Goal: Task Accomplishment & Management: Use online tool/utility

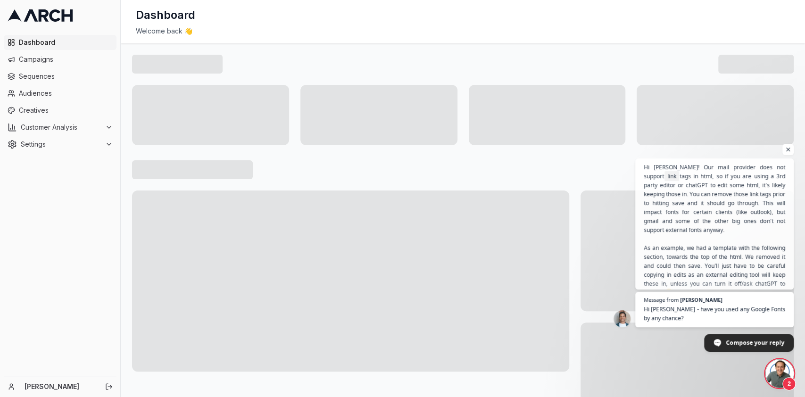
scroll to position [908, 0]
click at [766, 356] on div at bounding box center [686, 382] width 213 height 121
click at [733, 297] on span "Message from Sacha" at bounding box center [715, 299] width 144 height 5
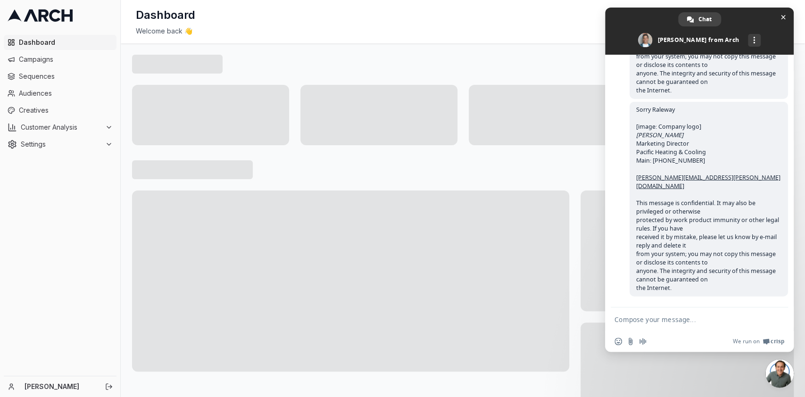
scroll to position [1565, 0]
click at [781, 18] on span "Close chat" at bounding box center [783, 17] width 5 height 5
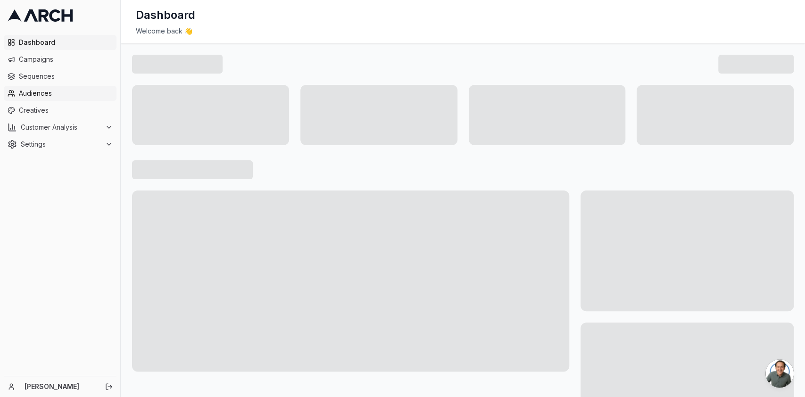
click at [64, 96] on span "Audiences" at bounding box center [66, 93] width 94 height 9
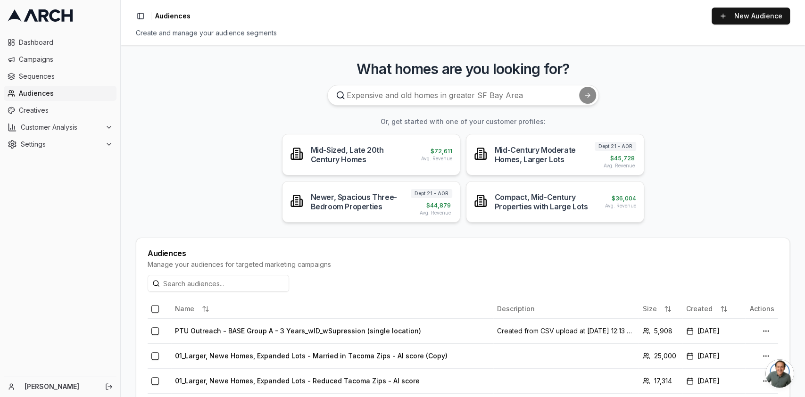
scroll to position [1565, 0]
click at [45, 66] on link "Campaigns" at bounding box center [60, 59] width 113 height 15
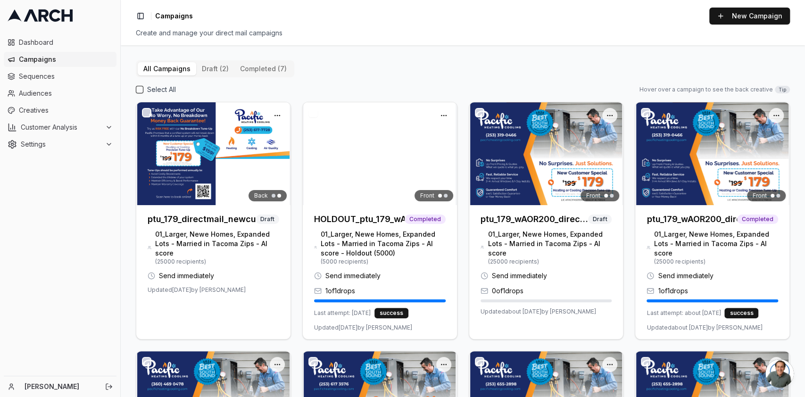
scroll to position [1565, 0]
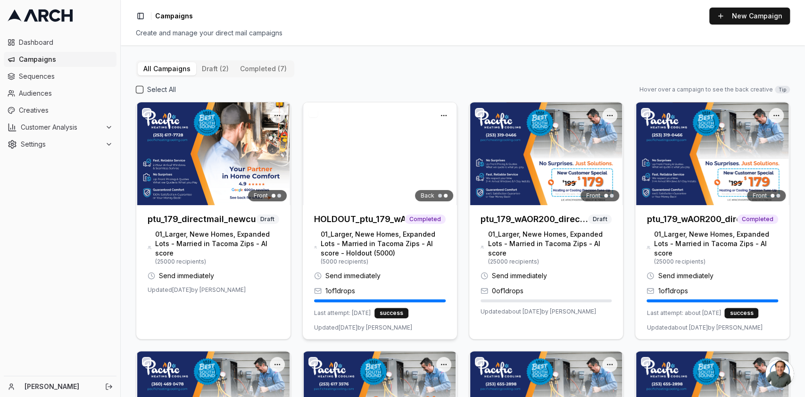
click at [409, 165] on img at bounding box center [380, 153] width 154 height 103
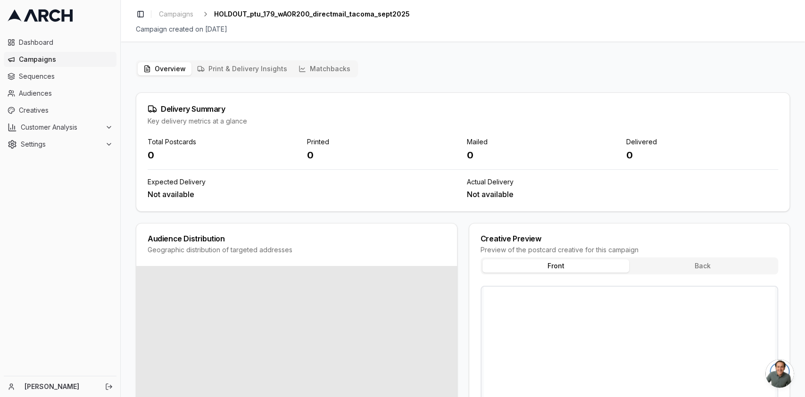
click at [322, 64] on button "Matchbacks" at bounding box center [324, 68] width 63 height 13
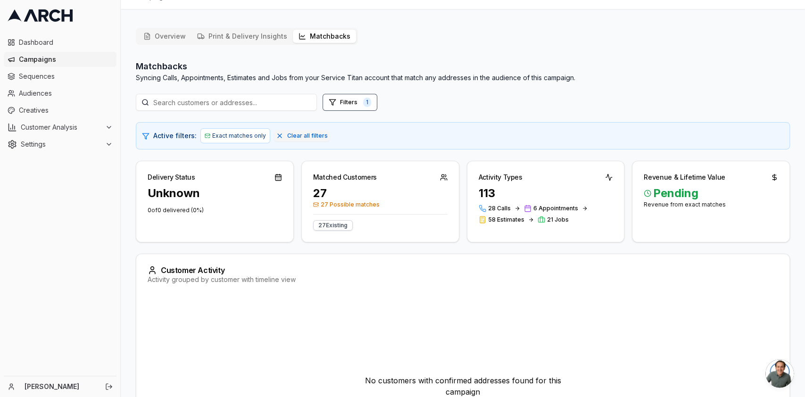
scroll to position [33, 0]
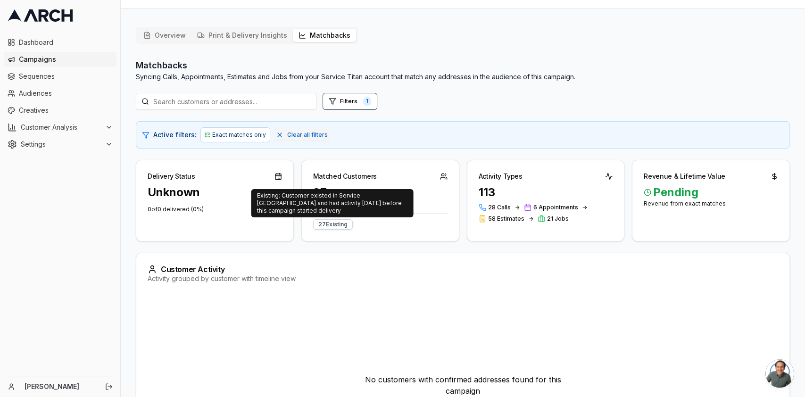
click at [324, 223] on div "27 Existing" at bounding box center [333, 224] width 40 height 10
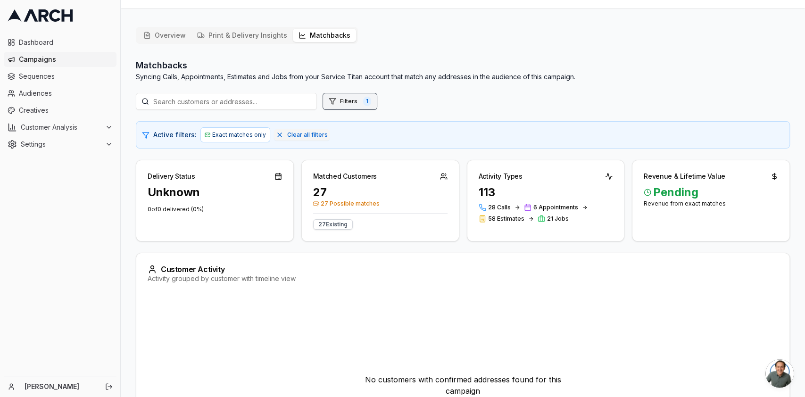
click at [369, 106] on button "Filters 1" at bounding box center [349, 101] width 55 height 17
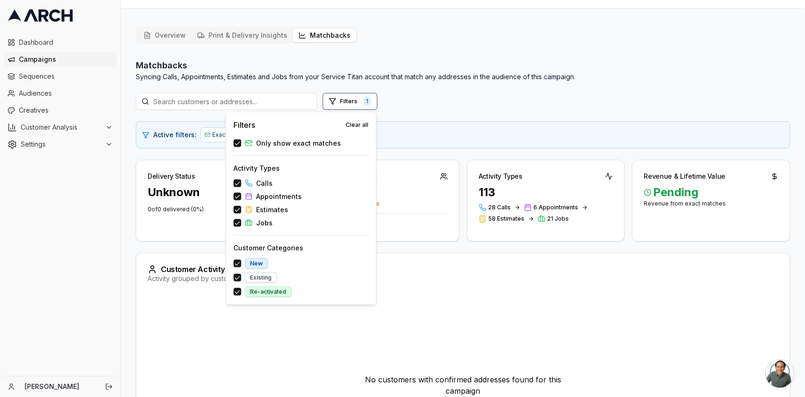
click at [238, 144] on button "Only show exact matches" at bounding box center [237, 143] width 8 height 8
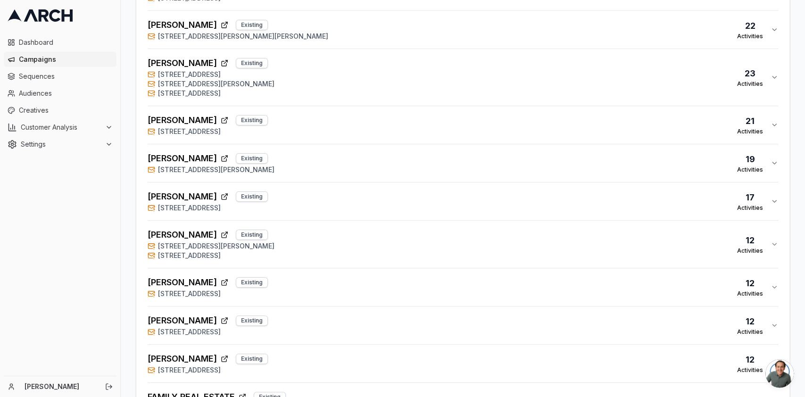
scroll to position [7739, 0]
click at [45, 76] on span "Sequences" at bounding box center [66, 76] width 94 height 9
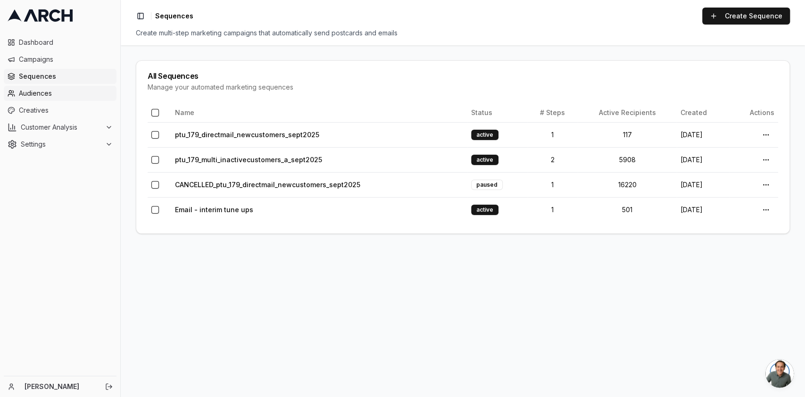
scroll to position [1565, 0]
click at [34, 105] on link "Creatives" at bounding box center [60, 110] width 113 height 15
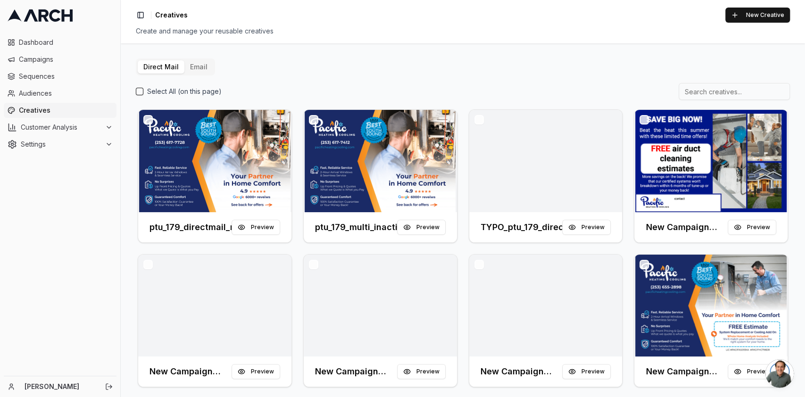
scroll to position [1565, 0]
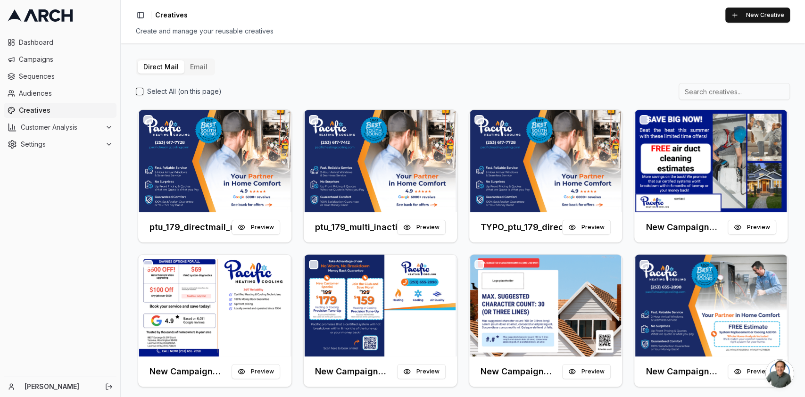
click at [192, 66] on button "Email" at bounding box center [198, 66] width 29 height 13
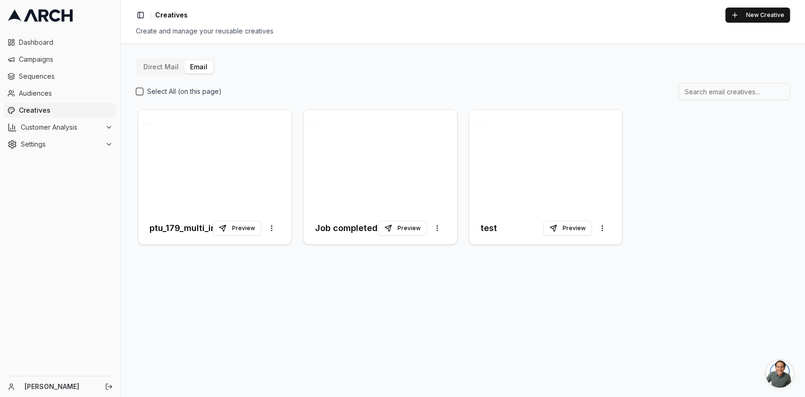
click at [709, 80] on div "Direct Mail Email Select All (on this page) ptu_179_multi_inactivecustomers_a_s…" at bounding box center [463, 152] width 654 height 188
click at [709, 85] on input at bounding box center [733, 91] width 111 height 17
click at [711, 53] on div "Direct Mail Email Select All (on this page) ptu_179_multi_inactivecustomers_a_s…" at bounding box center [463, 220] width 684 height 354
click at [757, 15] on button "New Creative" at bounding box center [757, 15] width 65 height 15
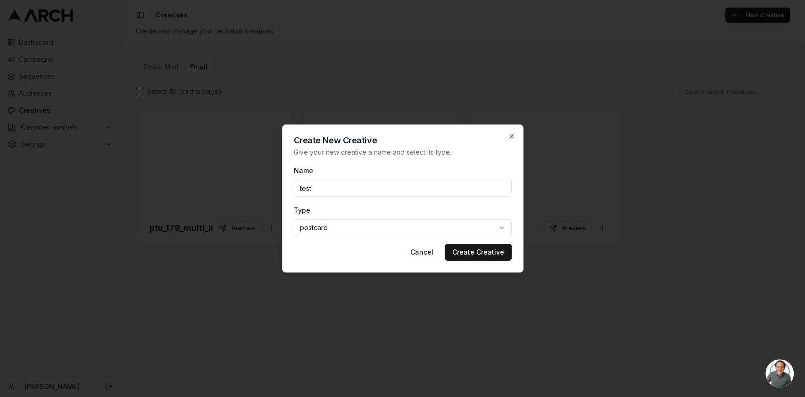
type input "test"
click at [321, 227] on body "Dashboard Campaigns Sequences Audiences Creatives Customer Analysis Settings Ka…" at bounding box center [402, 198] width 805 height 397
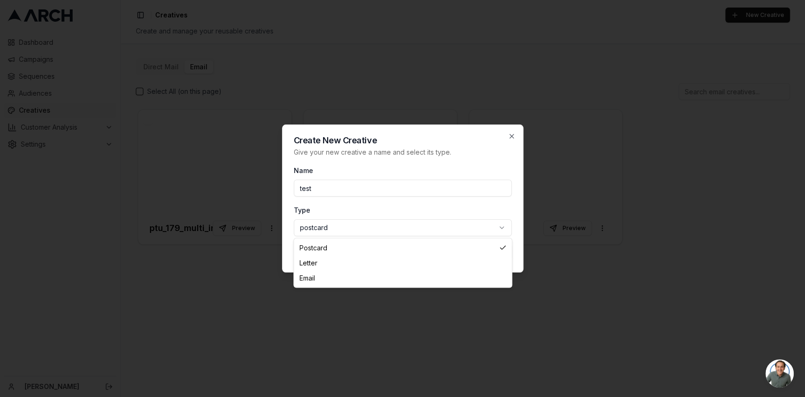
select select "email"
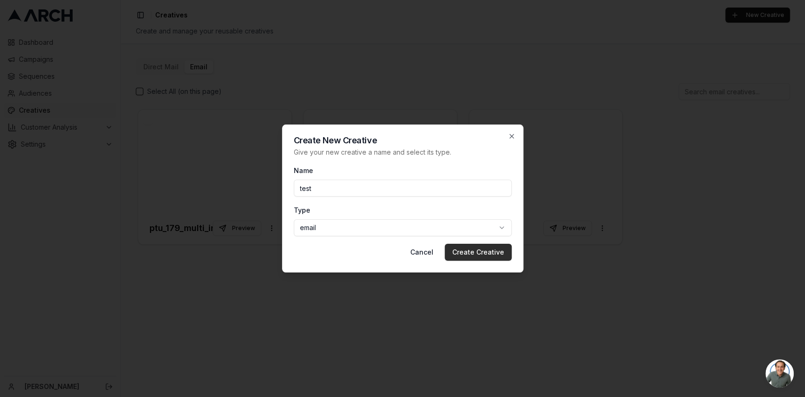
click at [472, 252] on button "Create Creative" at bounding box center [478, 252] width 67 height 17
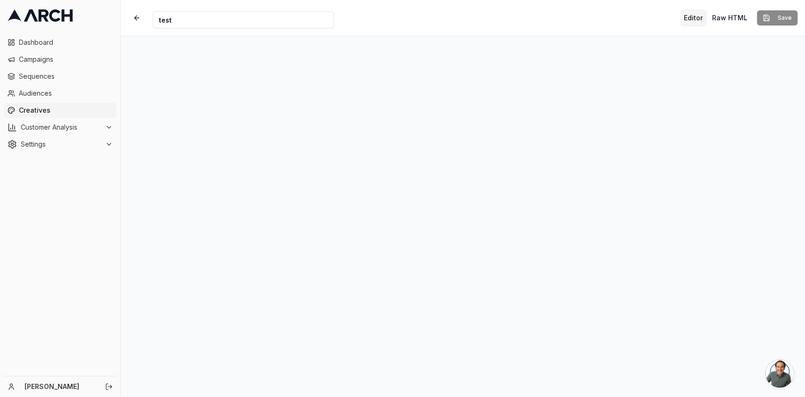
click at [780, 18] on div "Editor Raw HTML Save" at bounding box center [738, 17] width 117 height 17
click at [788, 16] on button "Save" at bounding box center [777, 17] width 41 height 15
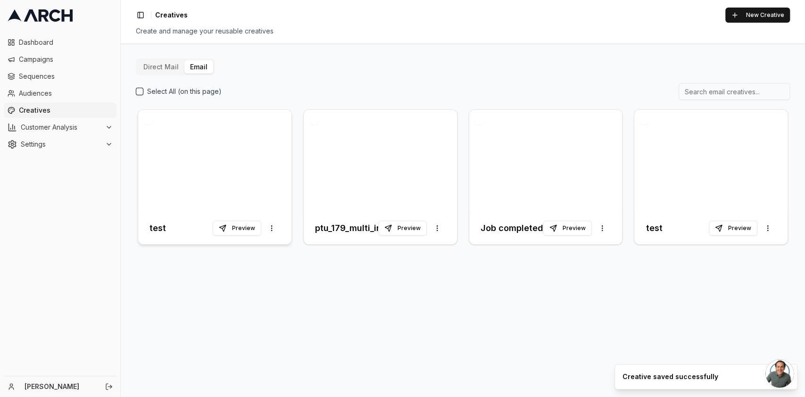
click at [243, 187] on div at bounding box center [214, 161] width 153 height 102
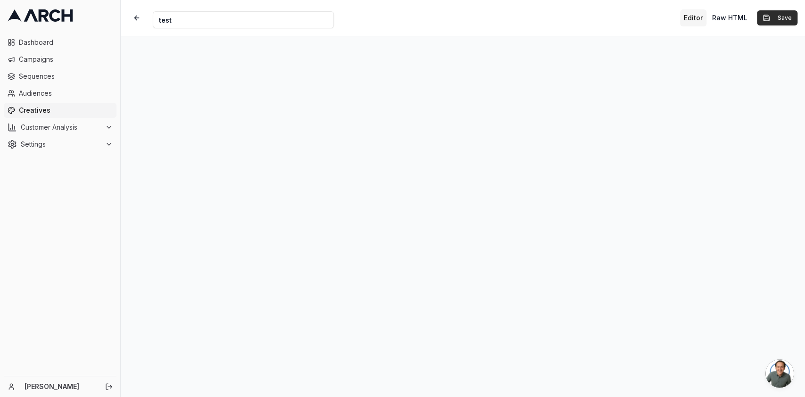
click at [779, 17] on button "Save" at bounding box center [777, 17] width 41 height 15
click at [776, 15] on button "Save" at bounding box center [777, 17] width 41 height 15
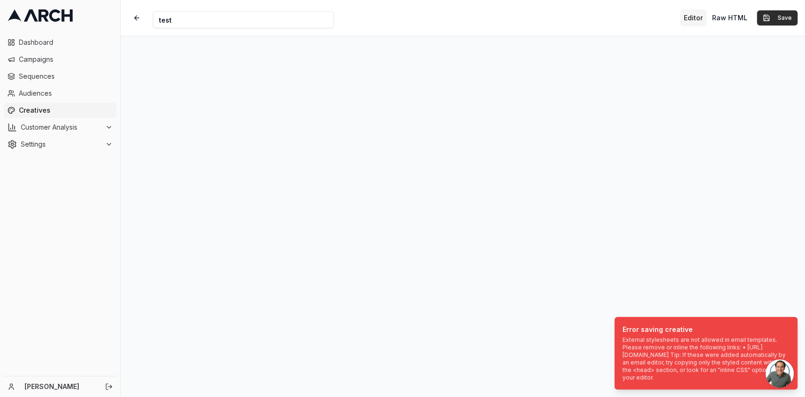
click at [774, 21] on button "Save" at bounding box center [777, 17] width 41 height 15
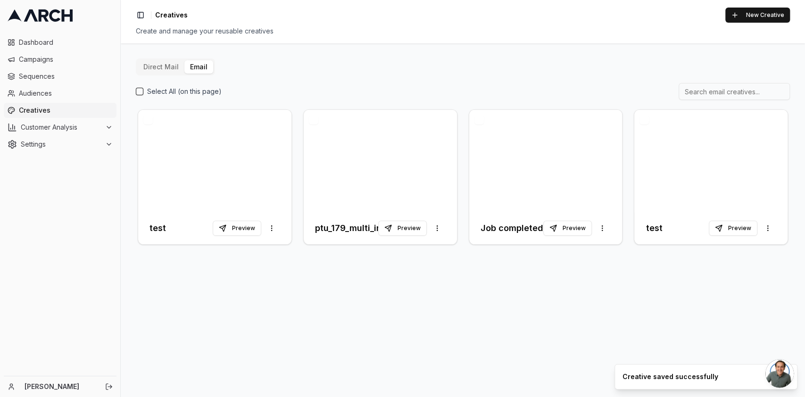
click at [784, 365] on span "Open chat" at bounding box center [779, 373] width 28 height 28
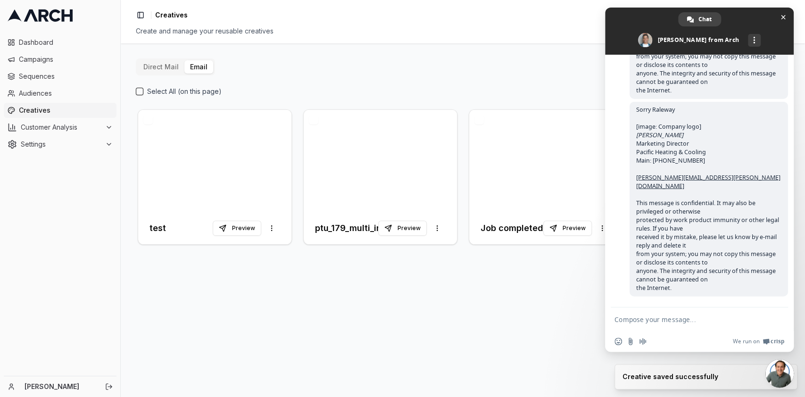
scroll to position [1577, 0]
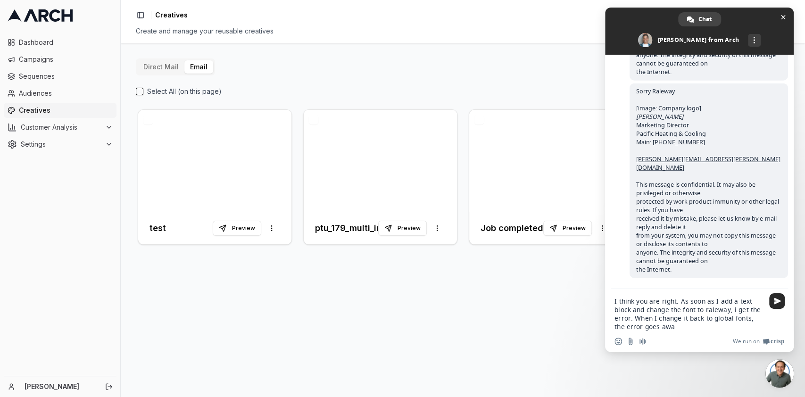
type textarea "I think you are right. As soon as I add a text block and change the font to ral…"
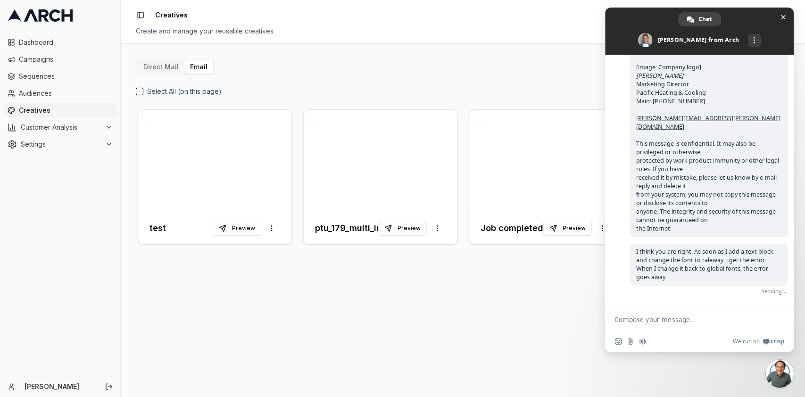
scroll to position [1624, 0]
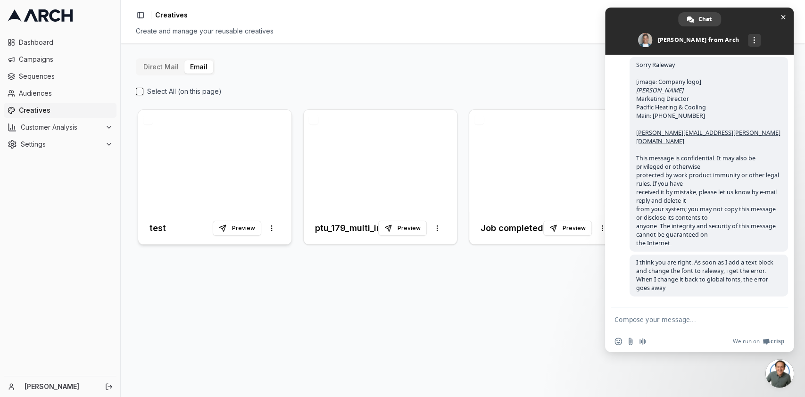
click at [216, 149] on div at bounding box center [214, 161] width 153 height 102
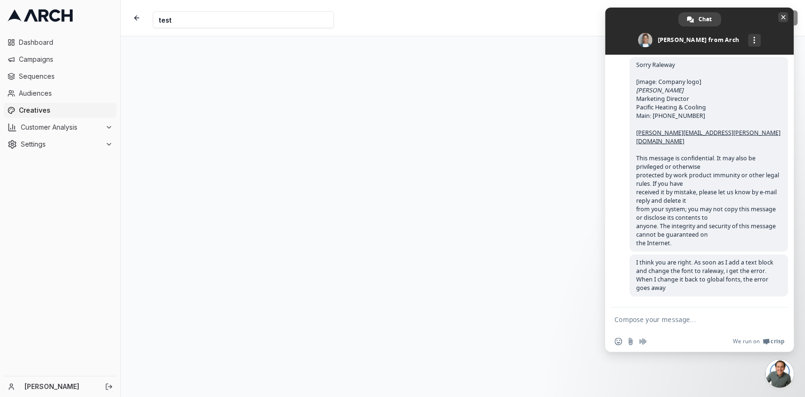
click at [782, 17] on span "Close chat" at bounding box center [783, 17] width 5 height 5
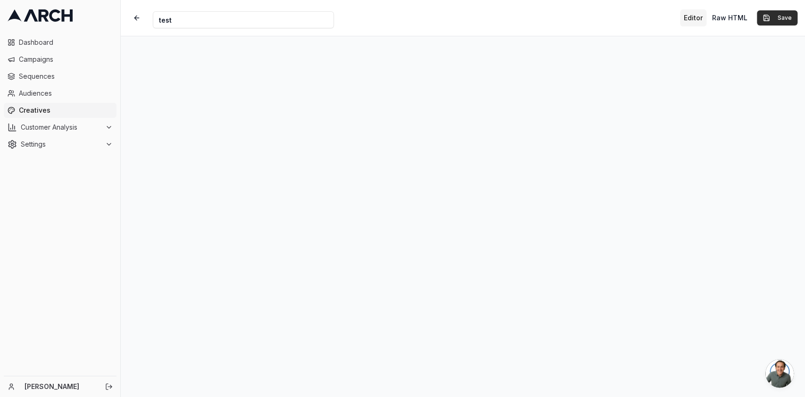
click at [782, 18] on button "Save" at bounding box center [777, 17] width 41 height 15
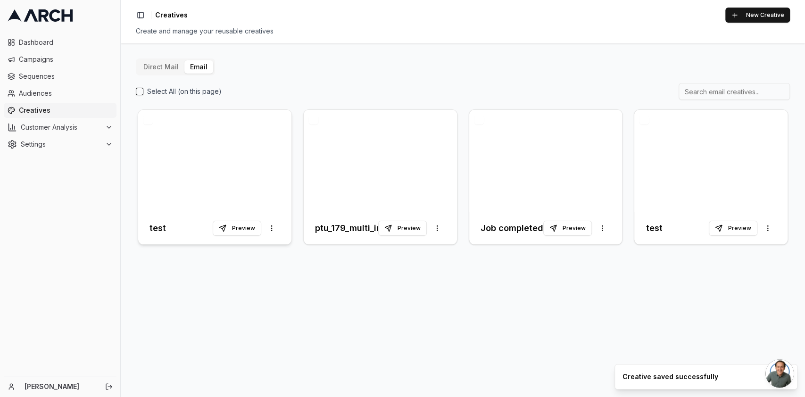
click at [215, 153] on div at bounding box center [214, 161] width 153 height 102
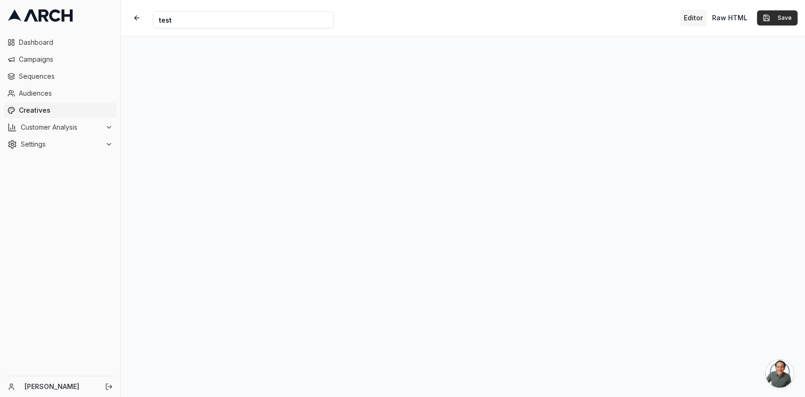
click at [778, 15] on button "Save" at bounding box center [777, 17] width 41 height 15
click at [138, 17] on button "button" at bounding box center [136, 17] width 17 height 17
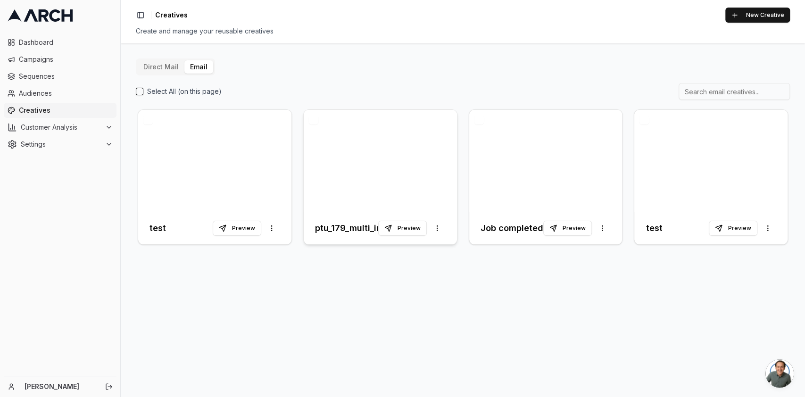
click at [360, 147] on div at bounding box center [380, 161] width 153 height 102
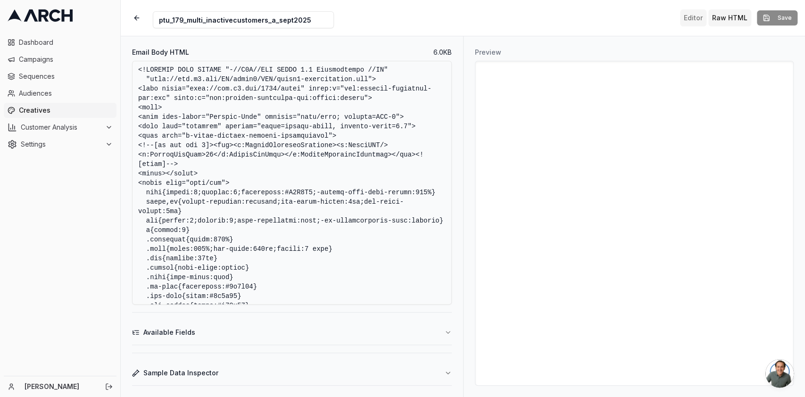
click at [698, 13] on button "Editor" at bounding box center [693, 17] width 26 height 17
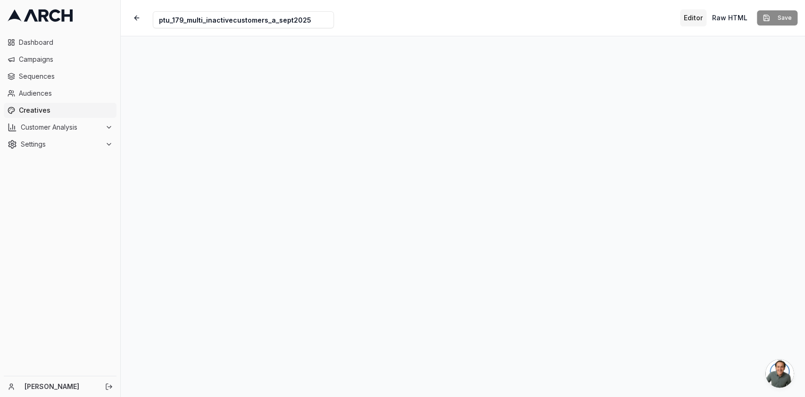
click at [226, 17] on input "ptu_179_multi_inactivecustomers_a_sept2025" at bounding box center [243, 19] width 181 height 17
click at [140, 23] on button "button" at bounding box center [136, 17] width 17 height 17
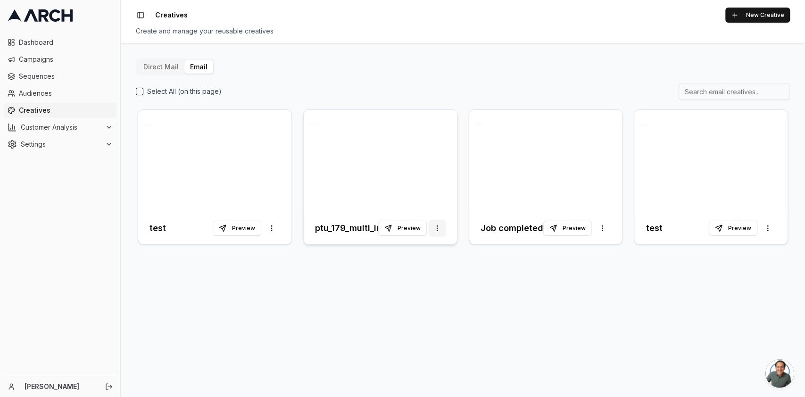
click at [437, 230] on html "Dashboard Campaigns Sequences Audiences Creatives Customer Analysis Settings Ka…" at bounding box center [402, 198] width 805 height 397
click at [357, 182] on html "Dashboard Campaigns Sequences Audiences Creatives Customer Analysis Settings Ka…" at bounding box center [402, 198] width 805 height 397
click at [315, 115] on button "button" at bounding box center [313, 119] width 9 height 9
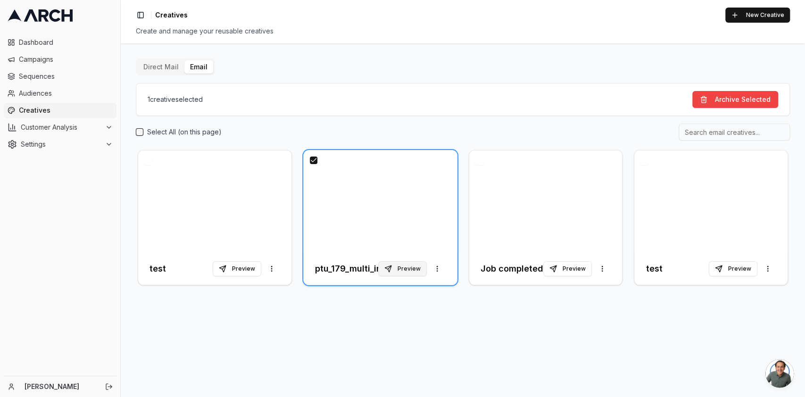
click at [410, 274] on button "Preview" at bounding box center [402, 268] width 49 height 15
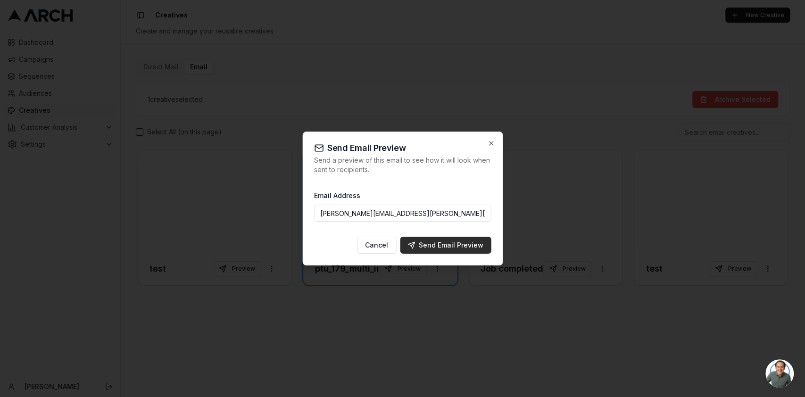
click at [430, 241] on div "Send Email Preview" at bounding box center [445, 244] width 76 height 9
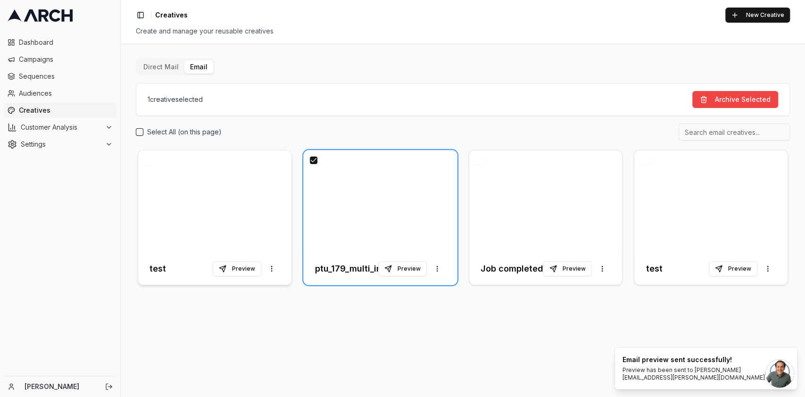
click at [222, 230] on div at bounding box center [214, 201] width 153 height 102
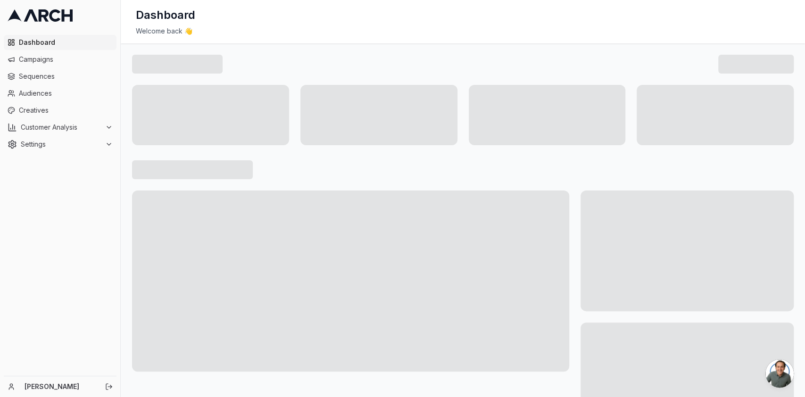
scroll to position [1624, 0]
click at [26, 109] on span "Creatives" at bounding box center [66, 110] width 94 height 9
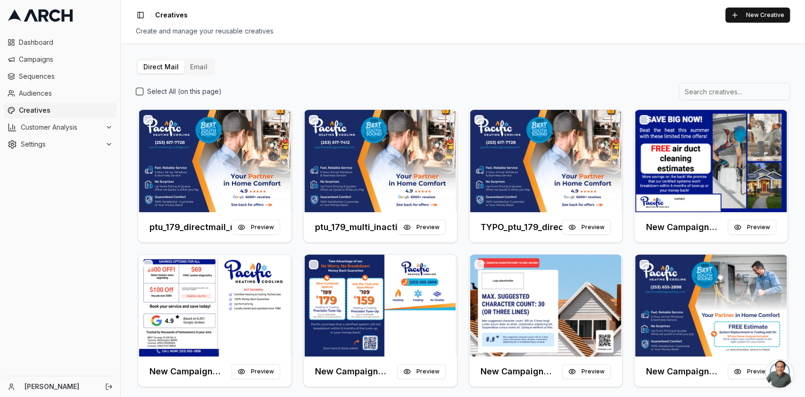
scroll to position [1624, 0]
click at [190, 55] on div "Direct Mail Email Select All (on this page) ptu_179_directmail_newcustomers_sep…" at bounding box center [463, 220] width 684 height 354
click at [192, 66] on button "Email" at bounding box center [198, 66] width 29 height 13
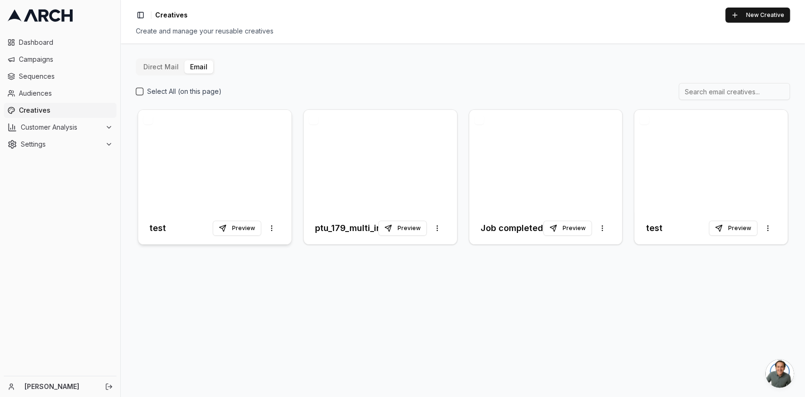
click at [234, 178] on div at bounding box center [214, 161] width 153 height 102
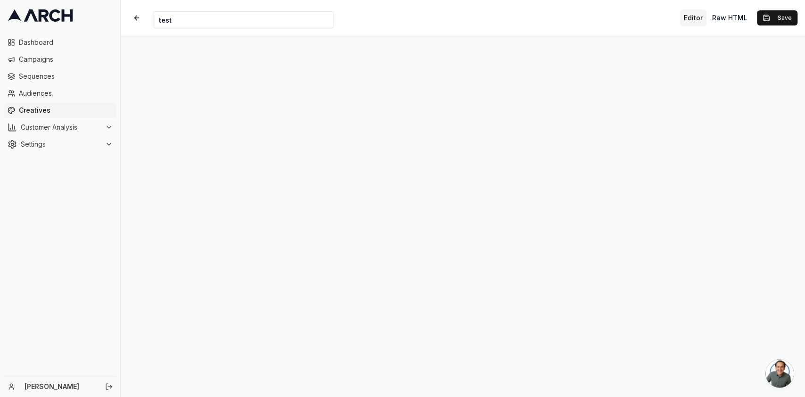
scroll to position [7, 0]
click at [785, 9] on div "Editor Raw HTML Save" at bounding box center [738, 17] width 117 height 17
click at [782, 18] on button "Save" at bounding box center [777, 17] width 41 height 15
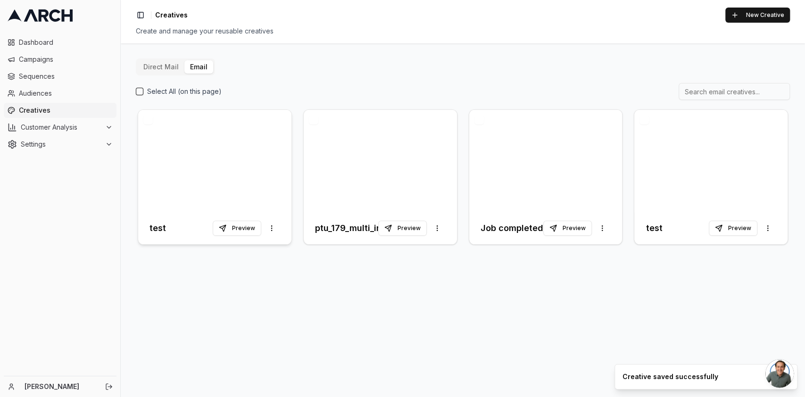
click at [220, 132] on div at bounding box center [214, 161] width 153 height 102
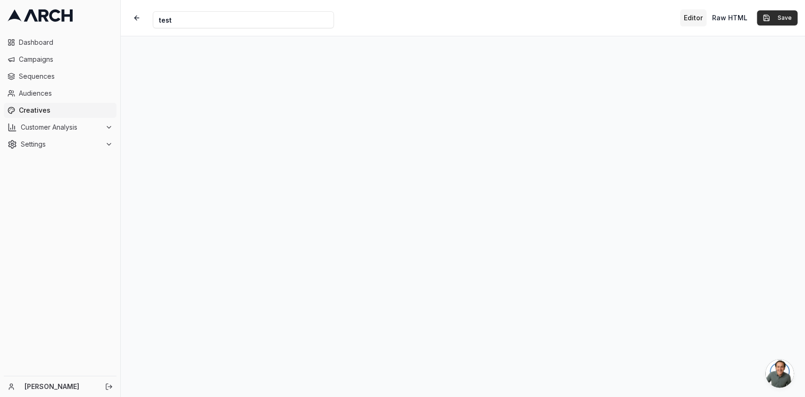
click at [779, 22] on button "Save" at bounding box center [777, 17] width 41 height 15
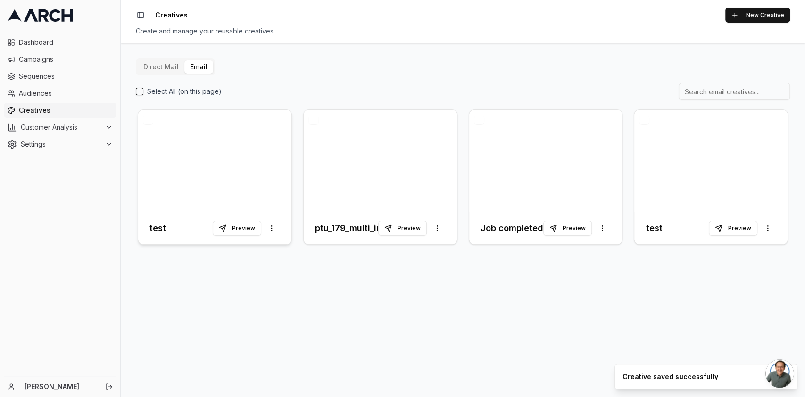
click at [249, 187] on div at bounding box center [214, 161] width 153 height 102
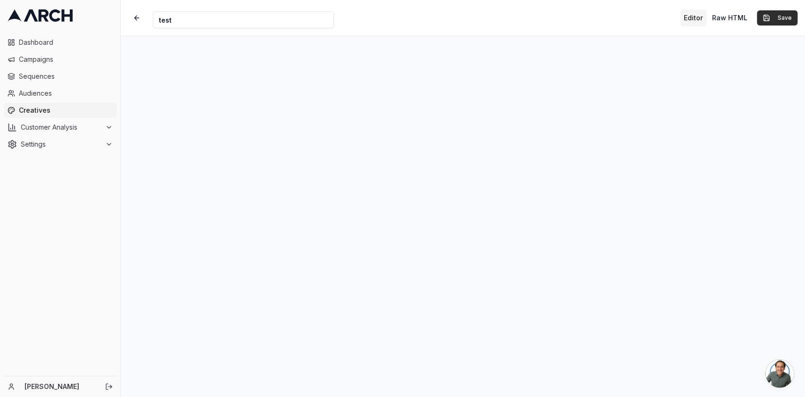
click at [779, 14] on button "Save" at bounding box center [777, 17] width 41 height 15
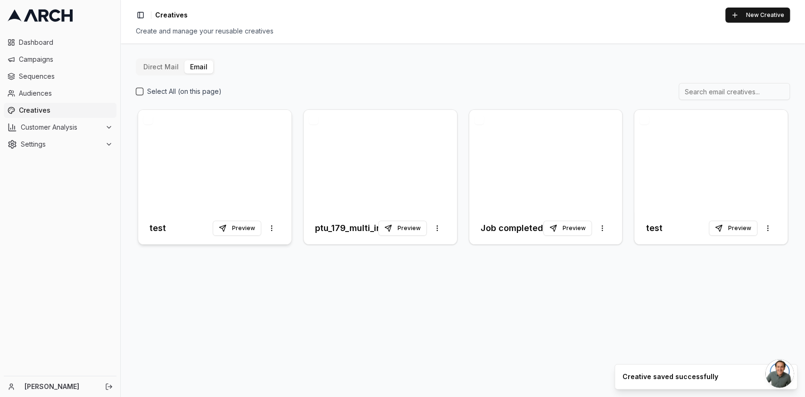
click at [212, 182] on div at bounding box center [214, 161] width 153 height 102
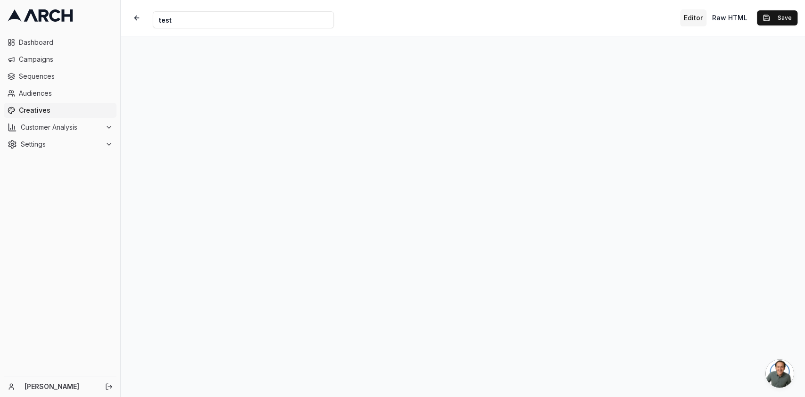
scroll to position [16, 0]
click at [698, 16] on button "Editor" at bounding box center [693, 17] width 26 height 17
click at [778, 18] on button "Save" at bounding box center [777, 17] width 41 height 15
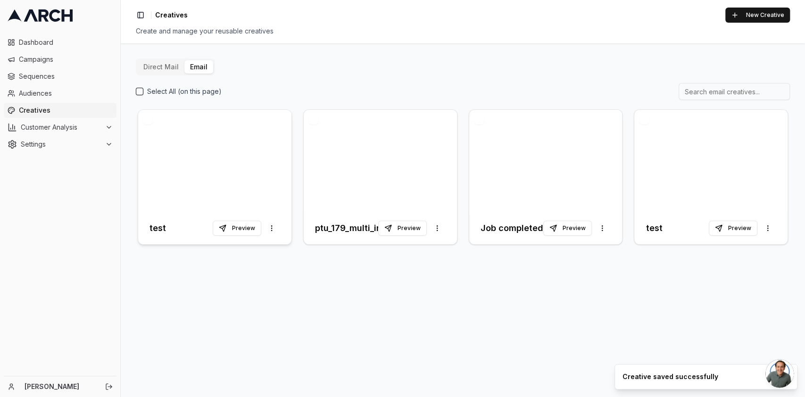
click at [209, 168] on div at bounding box center [214, 161] width 153 height 102
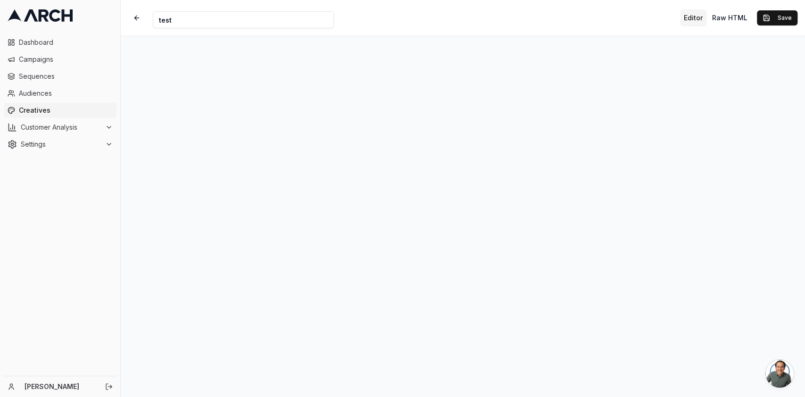
scroll to position [7, 0]
click at [766, 23] on button "Save" at bounding box center [777, 17] width 41 height 15
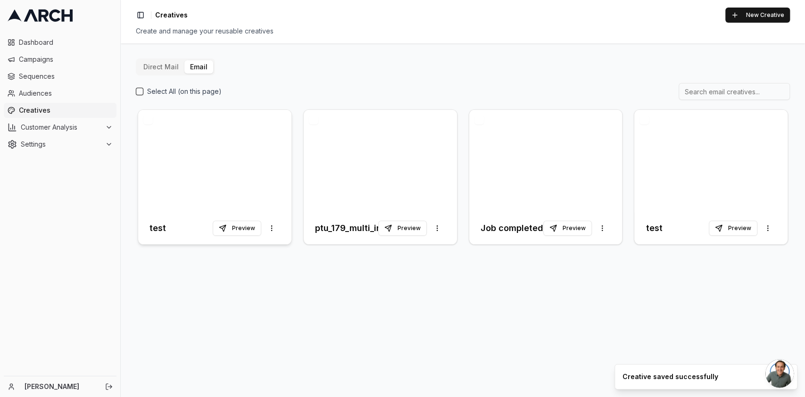
click at [244, 181] on div at bounding box center [214, 161] width 153 height 102
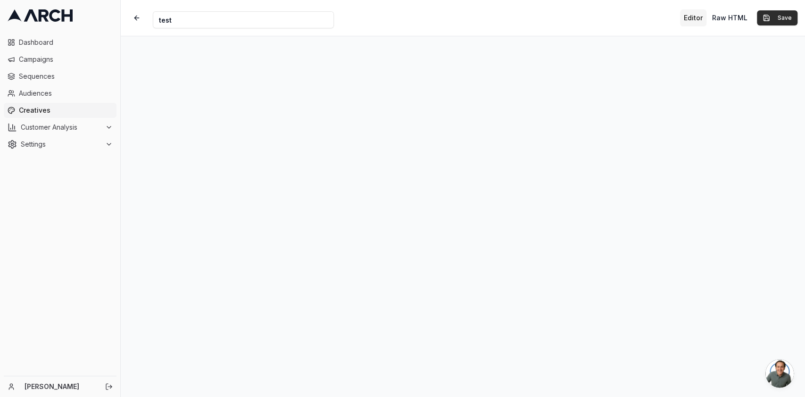
click at [768, 14] on button "Save" at bounding box center [777, 17] width 41 height 15
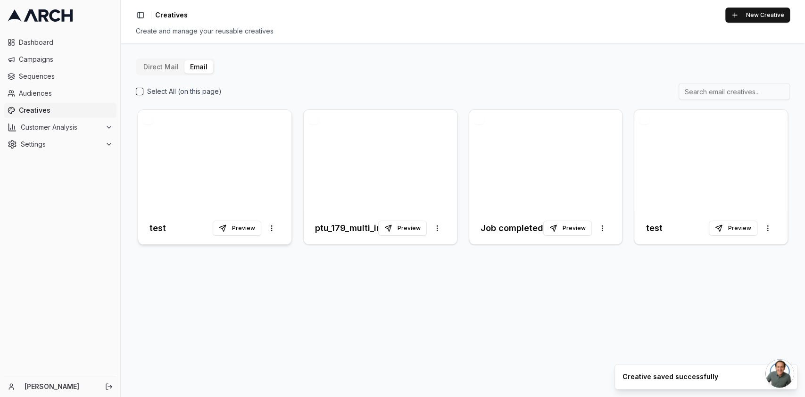
click at [205, 161] on div at bounding box center [214, 161] width 153 height 102
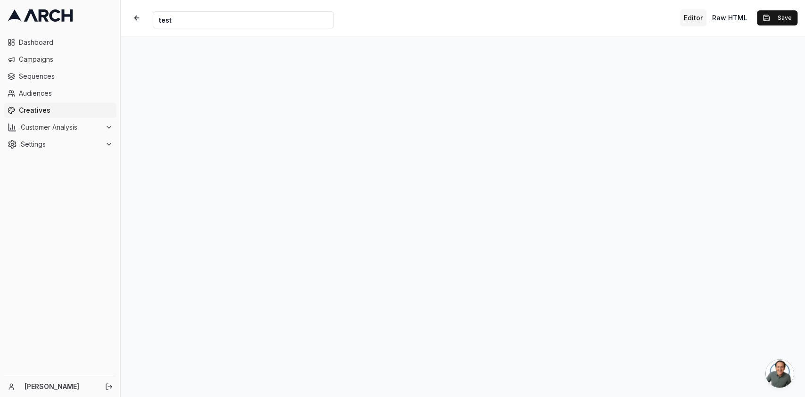
scroll to position [1, 0]
click at [795, 24] on button "Save" at bounding box center [777, 17] width 41 height 15
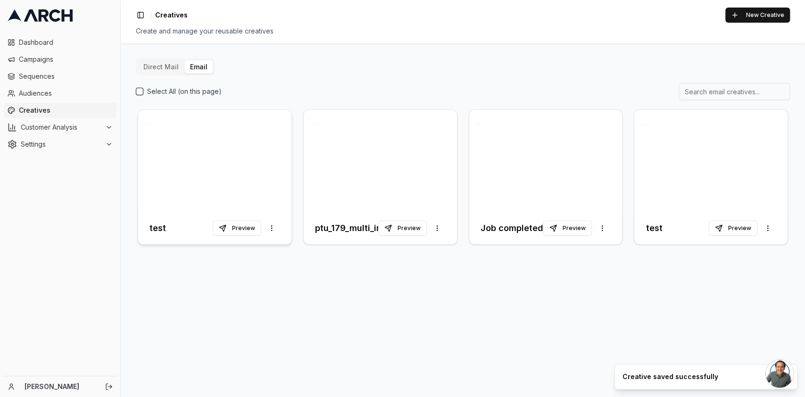
click at [218, 196] on div at bounding box center [214, 161] width 153 height 102
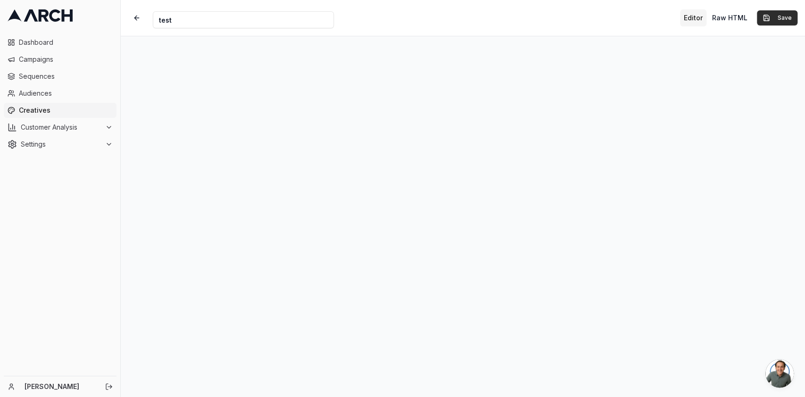
click at [782, 20] on button "Save" at bounding box center [777, 17] width 41 height 15
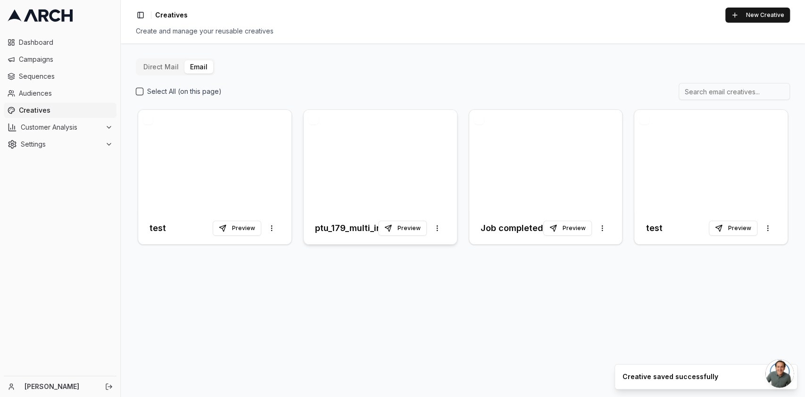
click at [359, 232] on h3 "ptu_179_multi_inactivecustomers_a_sept2025" at bounding box center [346, 228] width 63 height 13
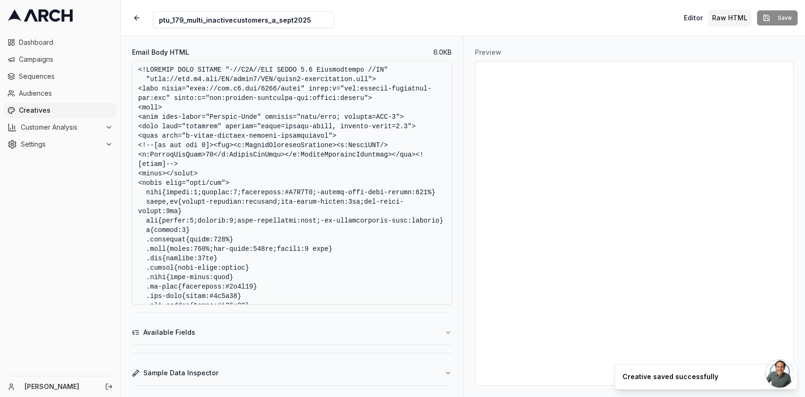
click at [297, 21] on input "ptu_179_multi_inactivecustomers_a_sept2025" at bounding box center [243, 19] width 181 height 17
click at [309, 21] on input "ptu_179_multi_inactivecustomers_a_sept2025" at bounding box center [243, 19] width 181 height 17
type input "ptu_179_multi_inactivecustomers_a_sept2025_HTML"
drag, startPoint x: 777, startPoint y: 17, endPoint x: 430, endPoint y: 26, distance: 346.6
click at [430, 26] on div "Creative Name ptu_179_multi_inactivecustomers_a_sept2025_HTML Editor Raw HTML S…" at bounding box center [463, 18] width 684 height 36
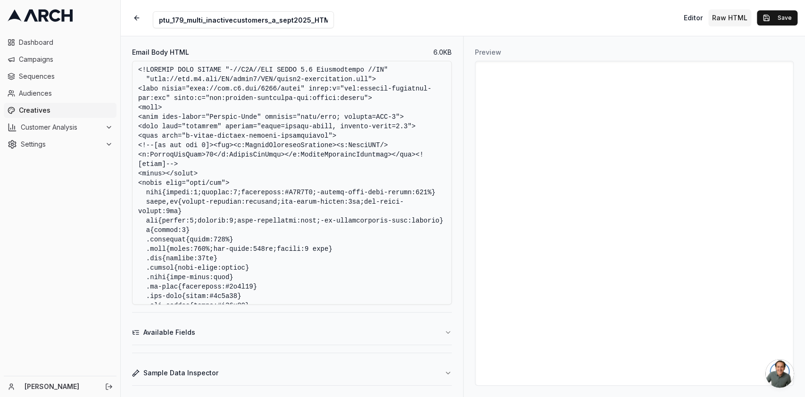
click at [306, 20] on input "ptu_179_multi_inactivecustomers_a_sept2025_HTML" at bounding box center [243, 19] width 181 height 17
drag, startPoint x: 305, startPoint y: 21, endPoint x: 132, endPoint y: 36, distance: 173.3
click at [132, 36] on form "Creative Name ptu_179_multi_inactivecustomers_a_sept2025_HTML Editor Raw HTML S…" at bounding box center [463, 198] width 684 height 397
click at [784, 23] on button "Save" at bounding box center [777, 17] width 41 height 15
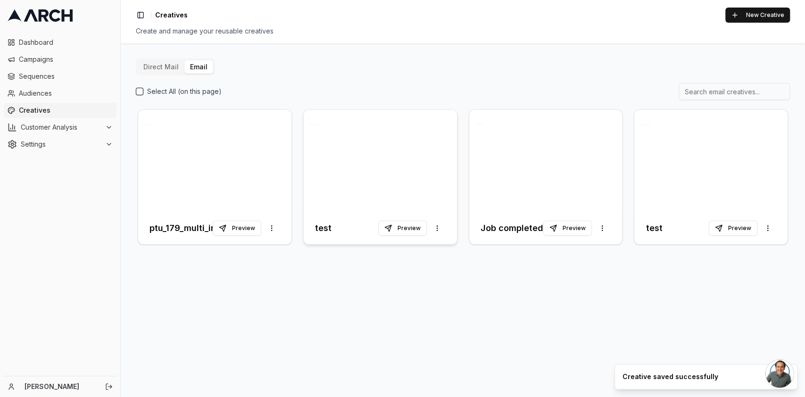
click at [310, 234] on div "test Preview More options" at bounding box center [380, 228] width 153 height 32
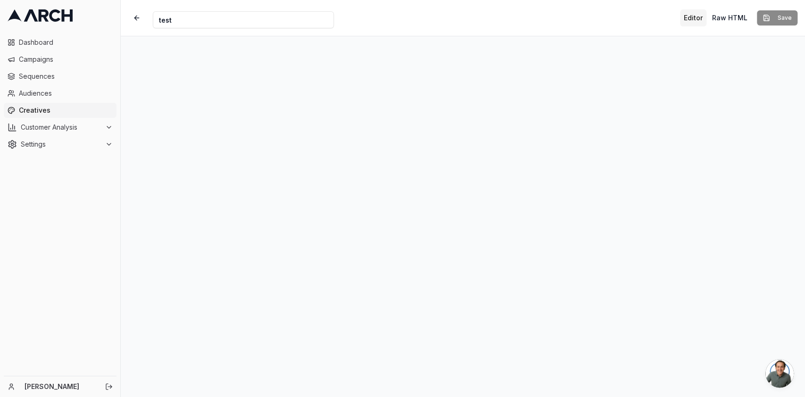
click at [220, 18] on input "test" at bounding box center [243, 19] width 181 height 17
paste input "ptu_179_multi_inactivecustomers_a_sept2025"
type input "ptu_179_multi_inactivecustomers_a_sept2025"
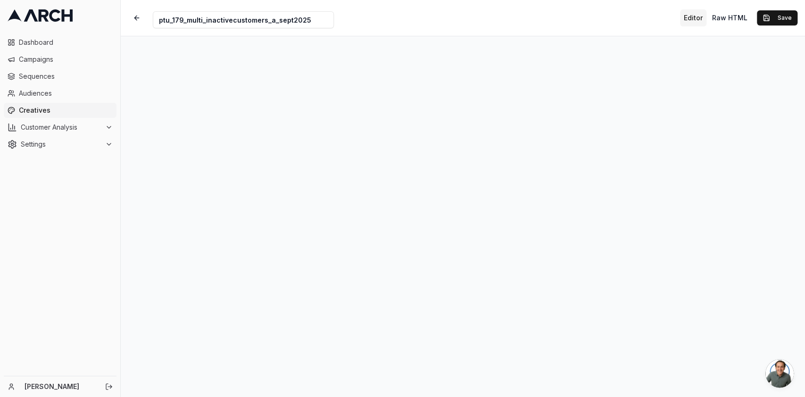
click at [399, 25] on div "Creative Name ptu_179_multi_inactivecustomers_a_sept2025 Editor Raw HTML Save" at bounding box center [463, 18] width 684 height 36
click at [773, 17] on button "Save" at bounding box center [777, 17] width 41 height 15
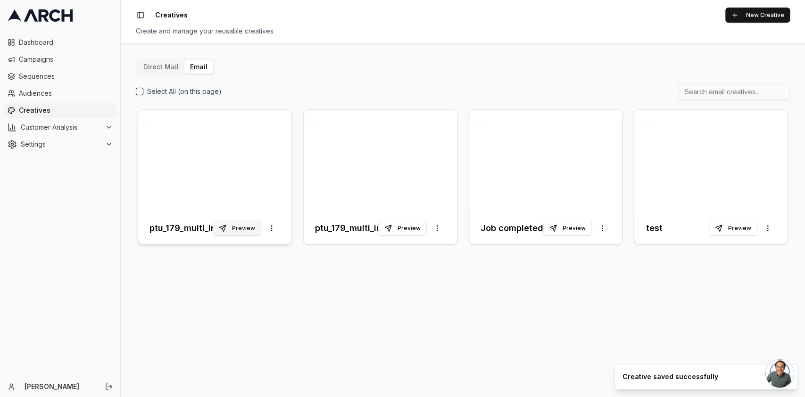
click at [232, 224] on button "Preview" at bounding box center [237, 228] width 49 height 15
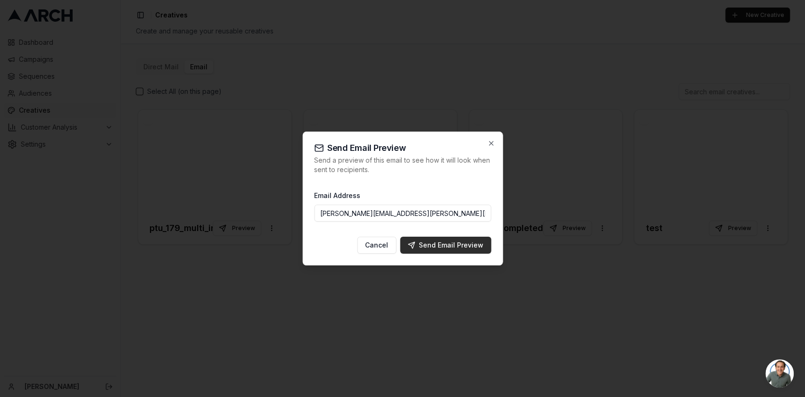
click at [443, 241] on div "Send Email Preview" at bounding box center [445, 244] width 76 height 9
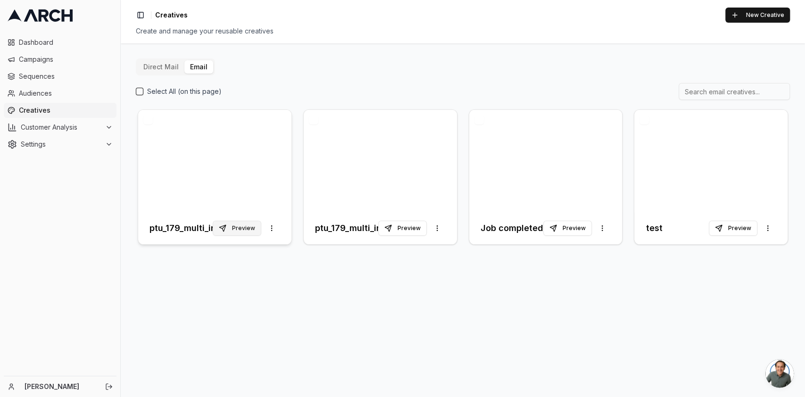
click at [239, 230] on button "Preview" at bounding box center [237, 228] width 49 height 15
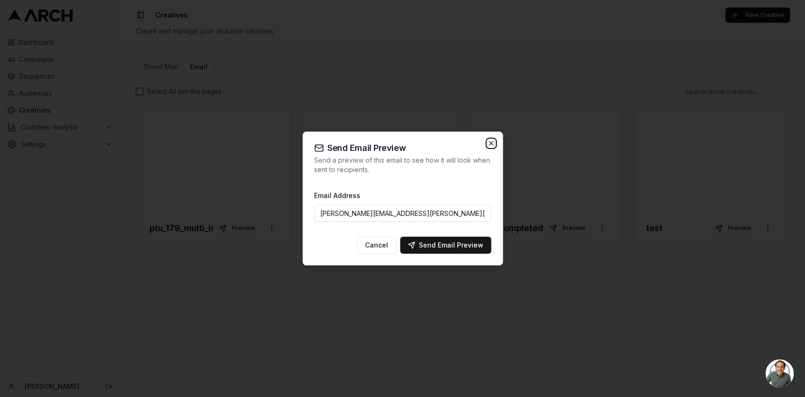
click at [489, 144] on icon "button" at bounding box center [491, 144] width 8 height 8
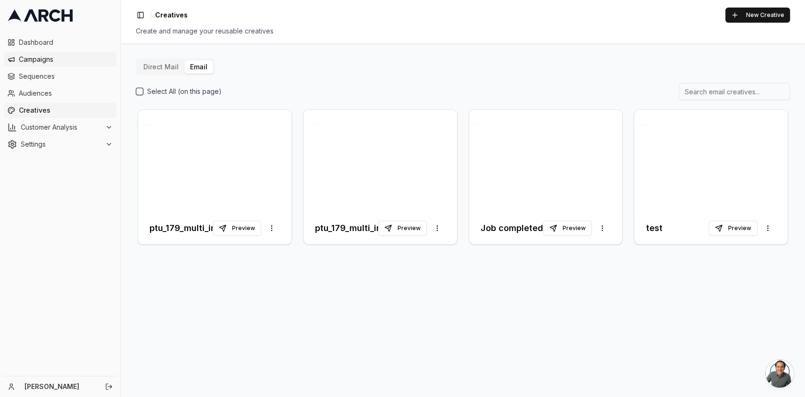
click at [40, 66] on link "Campaigns" at bounding box center [60, 59] width 113 height 15
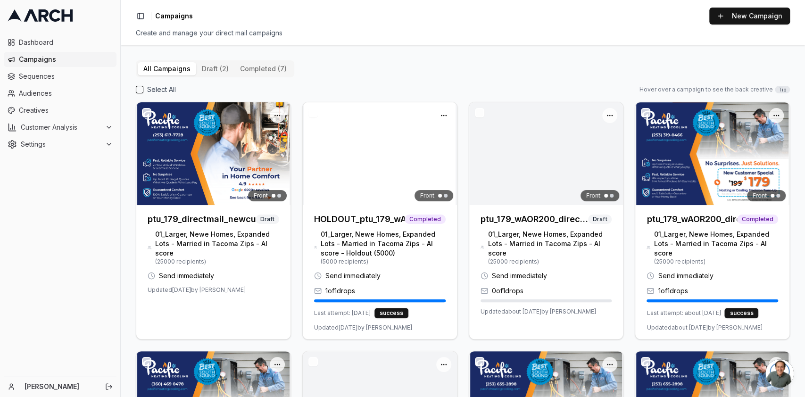
scroll to position [1615, 0]
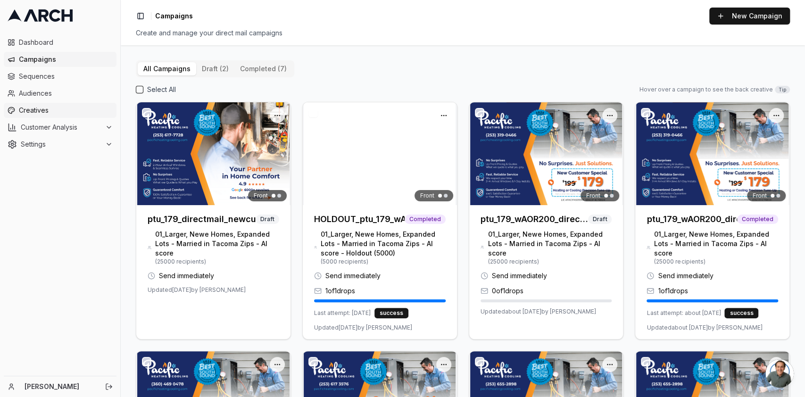
click at [39, 107] on span "Creatives" at bounding box center [66, 110] width 94 height 9
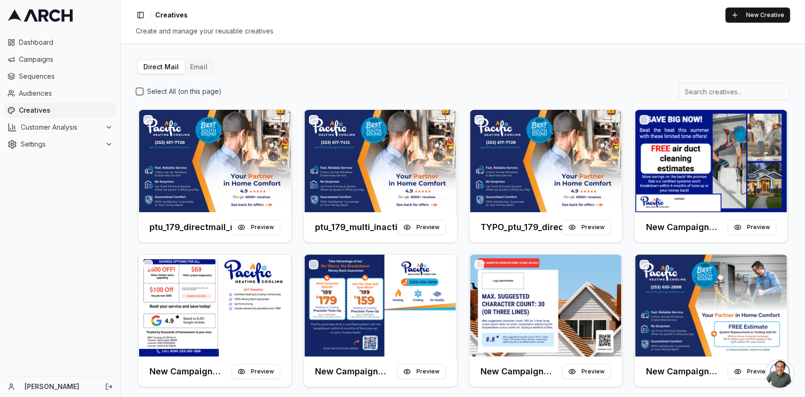
scroll to position [1615, 0]
click at [191, 64] on button "Email" at bounding box center [198, 66] width 29 height 13
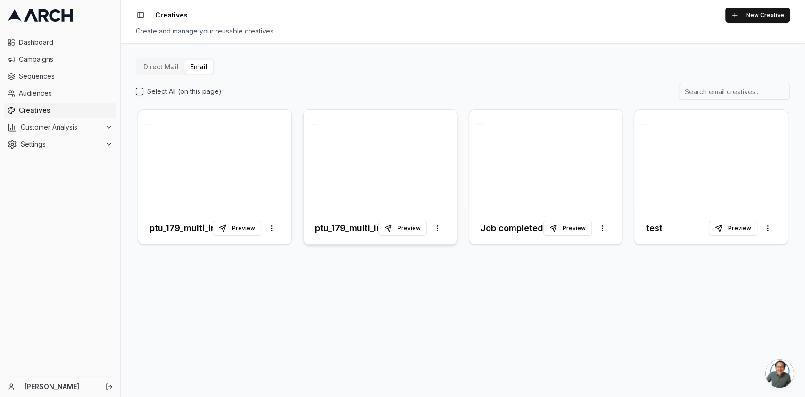
click at [404, 205] on div at bounding box center [380, 161] width 153 height 102
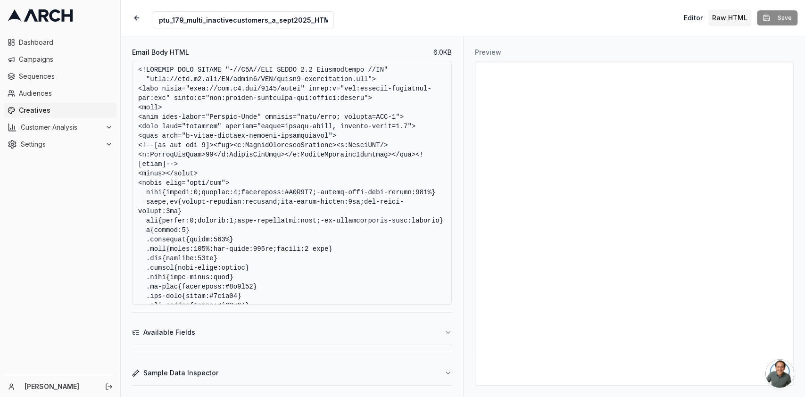
click at [453, 337] on div "Email Body HTML 6.0 KB Available Fields Sample Data Inspector" at bounding box center [292, 216] width 342 height 361
click at [449, 335] on icon "button" at bounding box center [448, 333] width 8 height 8
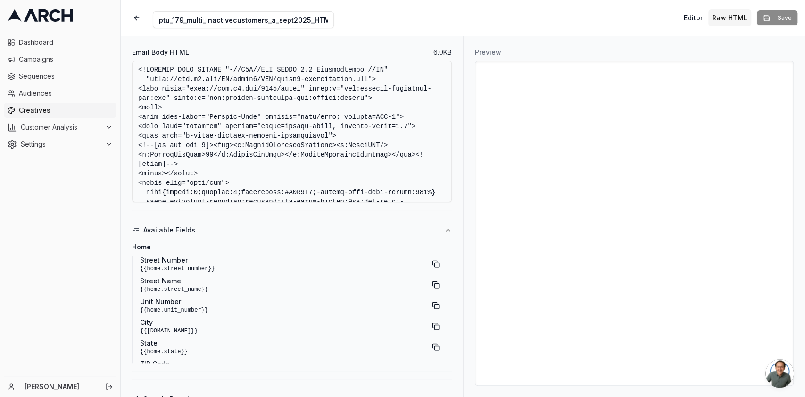
click at [250, 130] on textarea "Email Body HTML" at bounding box center [292, 131] width 320 height 141
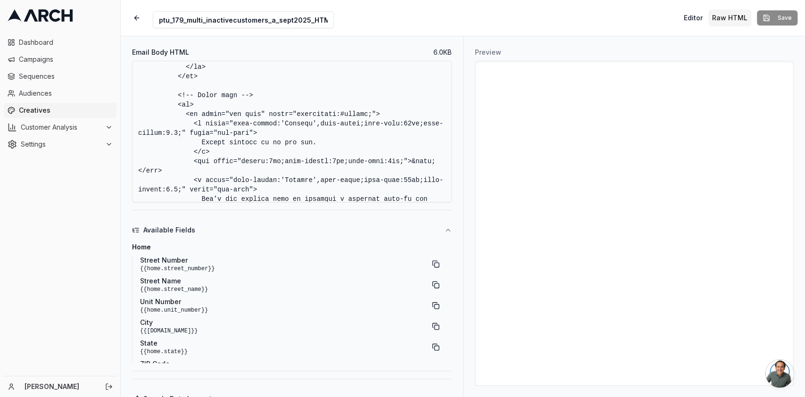
scroll to position [579, 0]
click at [193, 124] on textarea "Email Body HTML" at bounding box center [292, 131] width 320 height 141
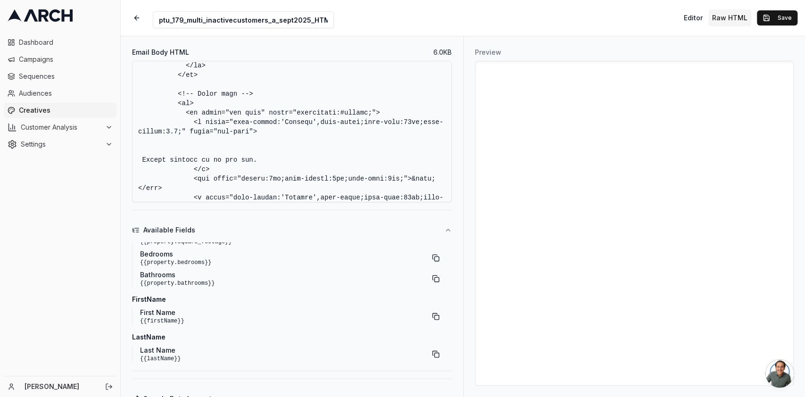
scroll to position [190, 0]
click at [186, 338] on h4 "lastName" at bounding box center [288, 336] width 312 height 9
click at [175, 314] on span "First Name" at bounding box center [162, 311] width 44 height 9
click at [164, 312] on span "First Name" at bounding box center [162, 311] width 44 height 9
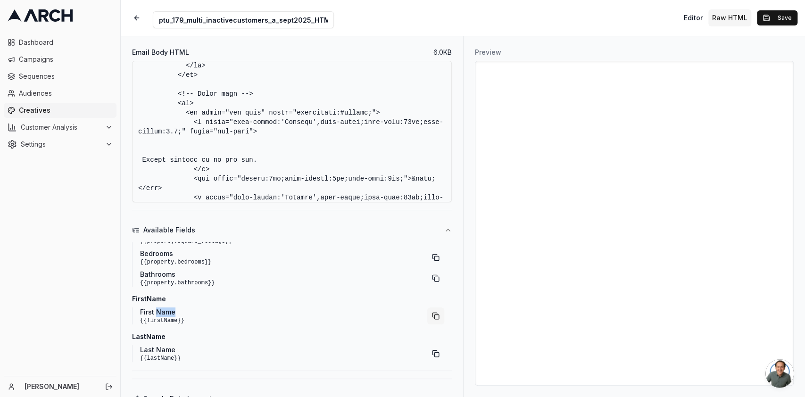
click at [429, 315] on button "button" at bounding box center [435, 315] width 17 height 17
click at [169, 129] on textarea "Email Body HTML" at bounding box center [292, 131] width 320 height 141
paste textarea "{{firstName}}"
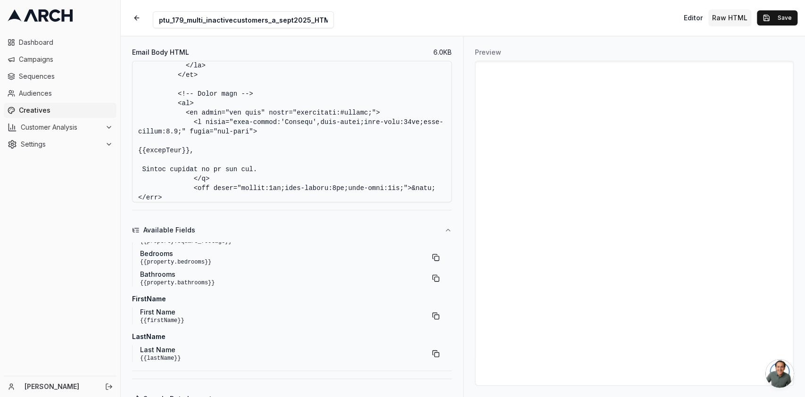
click at [201, 129] on textarea "Email Body HTML" at bounding box center [292, 131] width 320 height 141
type textarea "<!DOCTYPE HTML PUBLIC "-//W3C//DTD XHTML 1.0 Transitional //EN" "http://www.w3.…"
click at [791, 23] on button "Save" at bounding box center [777, 17] width 41 height 15
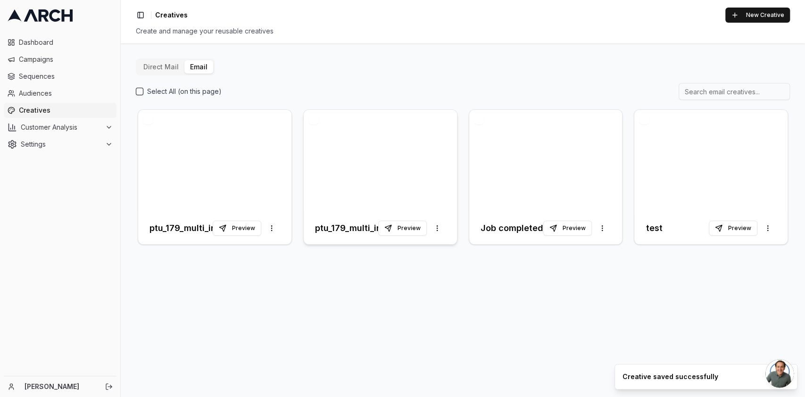
click at [357, 225] on h3 "ptu_179_multi_inactivecustomers_a_sept2025" at bounding box center [346, 228] width 63 height 13
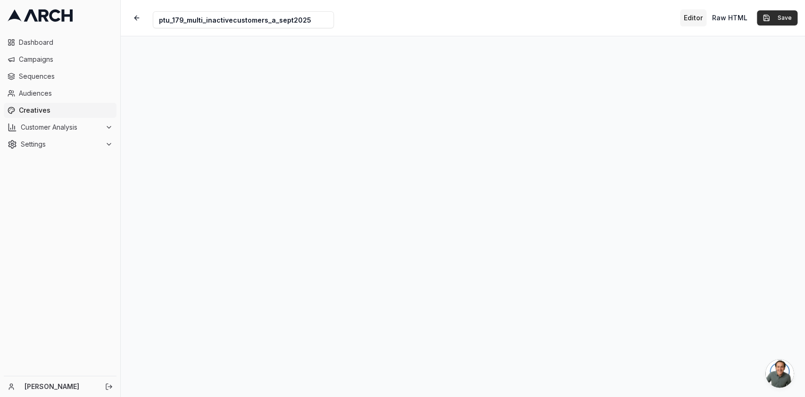
click at [776, 17] on button "Save" at bounding box center [777, 17] width 41 height 15
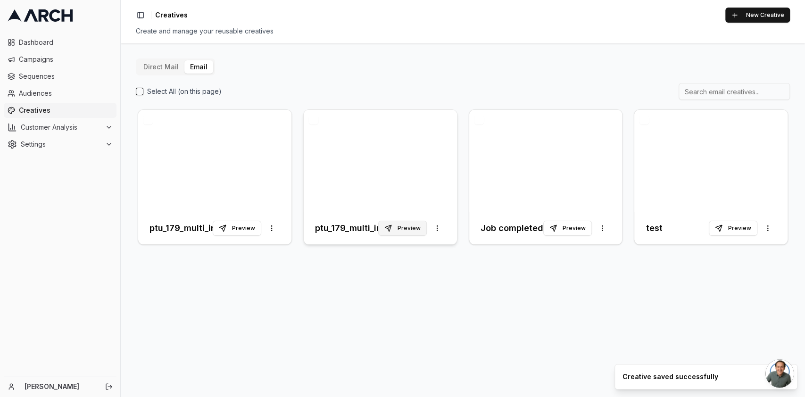
click at [407, 224] on button "Preview" at bounding box center [402, 228] width 49 height 15
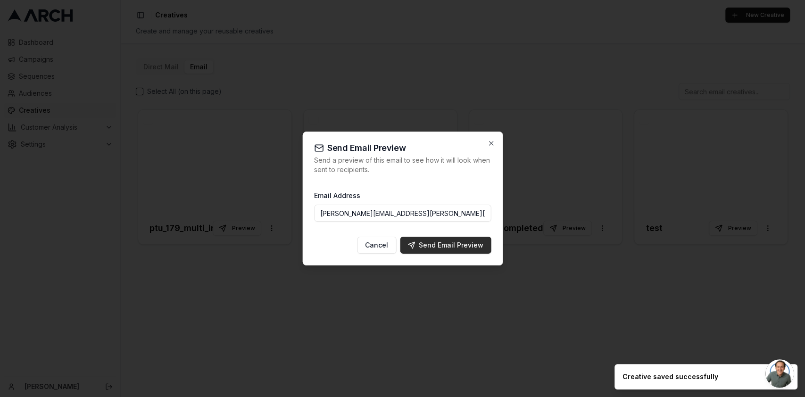
click at [422, 240] on div "Send Email Preview" at bounding box center [445, 244] width 76 height 9
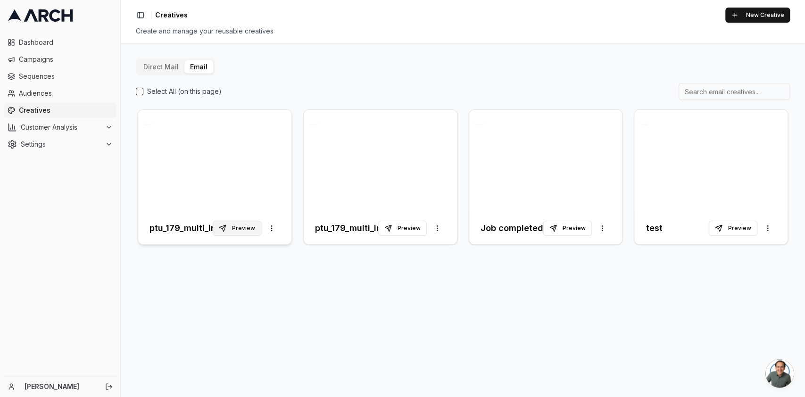
click at [259, 225] on button "Preview" at bounding box center [237, 228] width 49 height 15
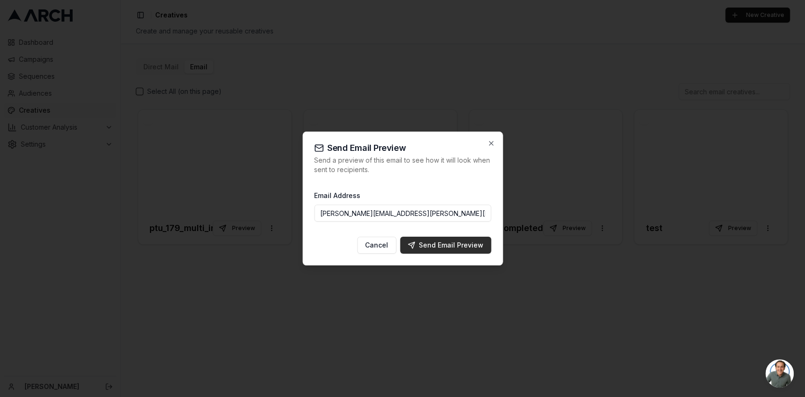
click at [445, 246] on div "Send Email Preview" at bounding box center [445, 244] width 76 height 9
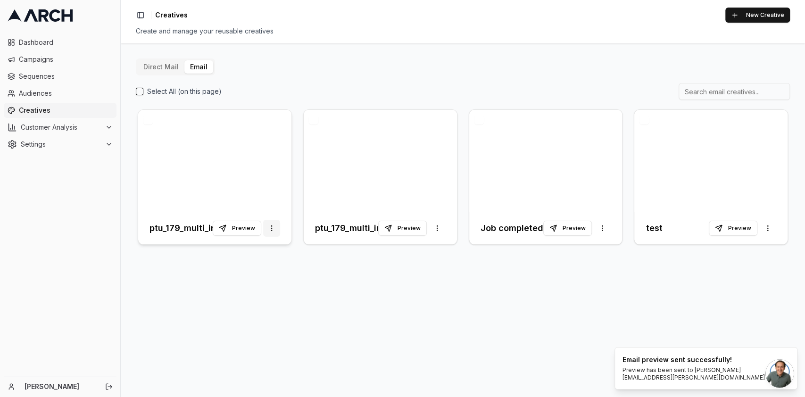
click at [272, 224] on html "Dashboard Campaigns Sequences Audiences Creatives Customer Analysis Settings Ka…" at bounding box center [402, 198] width 805 height 397
click at [247, 175] on html "Dashboard Campaigns Sequences Audiences Creatives Customer Analysis Settings Ka…" at bounding box center [402, 198] width 805 height 397
click at [247, 175] on div at bounding box center [214, 161] width 153 height 102
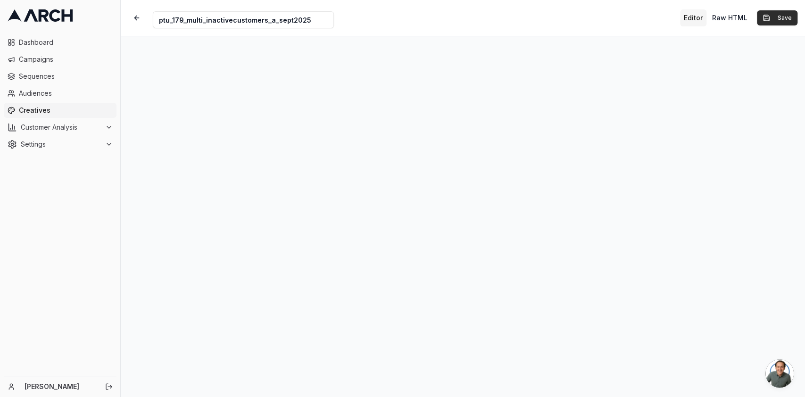
click at [780, 14] on button "Save" at bounding box center [777, 17] width 41 height 15
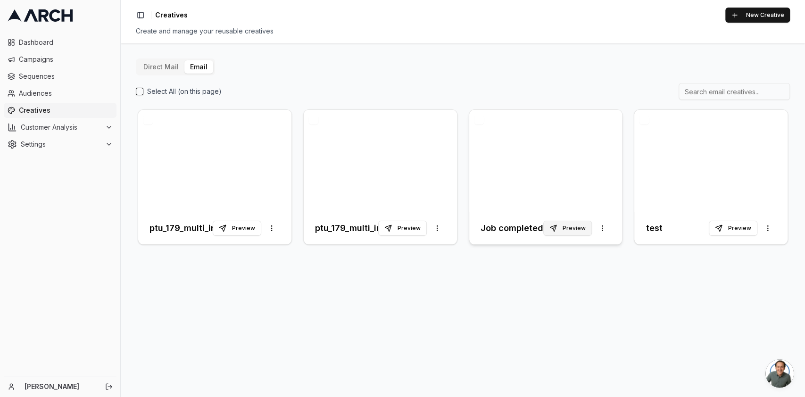
click at [567, 227] on button "Preview" at bounding box center [567, 228] width 49 height 15
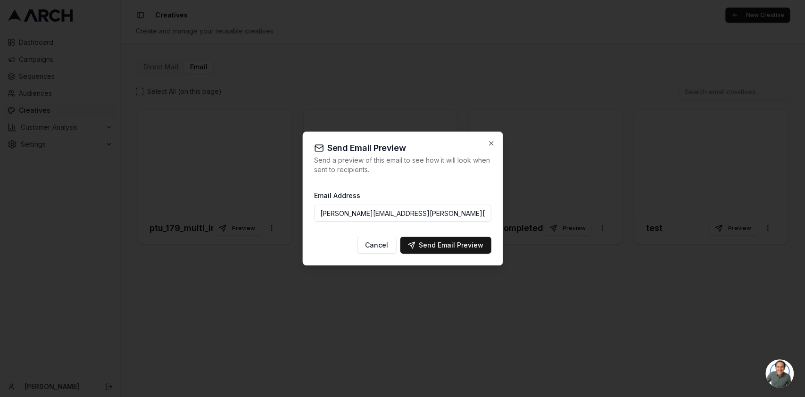
click at [558, 272] on div at bounding box center [402, 198] width 805 height 397
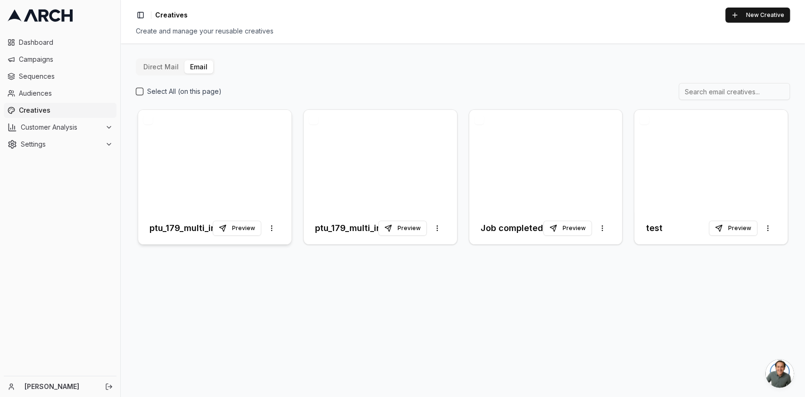
click at [227, 148] on div at bounding box center [214, 161] width 153 height 102
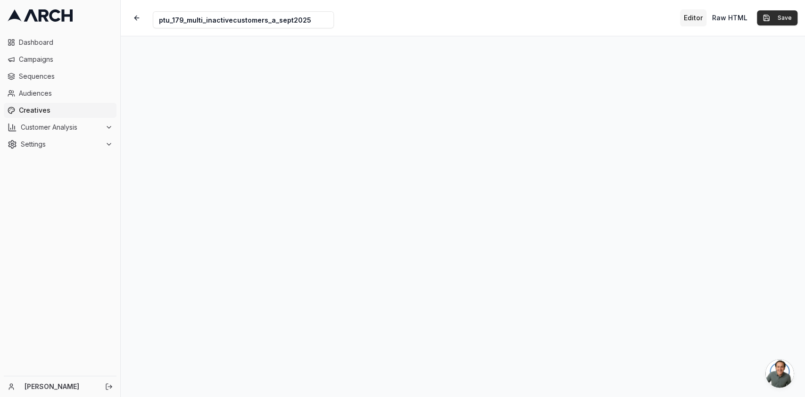
click at [785, 18] on button "Save" at bounding box center [777, 17] width 41 height 15
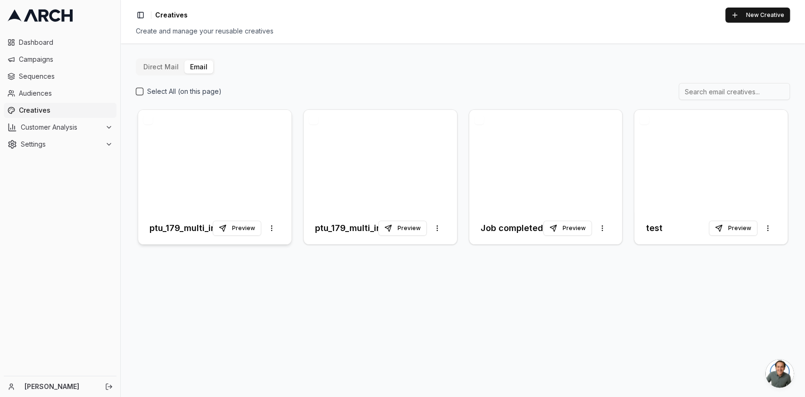
click at [197, 202] on div at bounding box center [214, 161] width 153 height 102
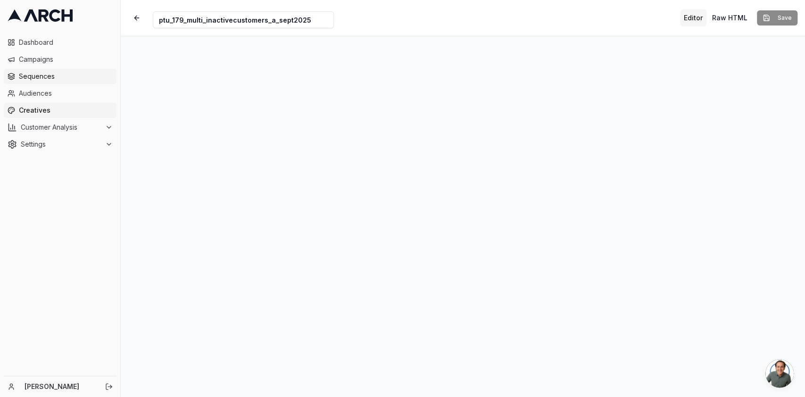
click at [49, 78] on span "Sequences" at bounding box center [66, 76] width 94 height 9
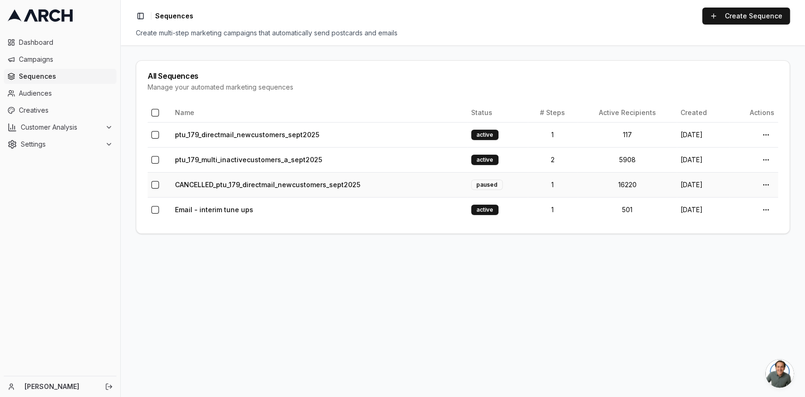
scroll to position [1615, 0]
click at [265, 158] on link "ptu_179_multi_inactivecustomers_a_sept2025" at bounding box center [248, 160] width 147 height 8
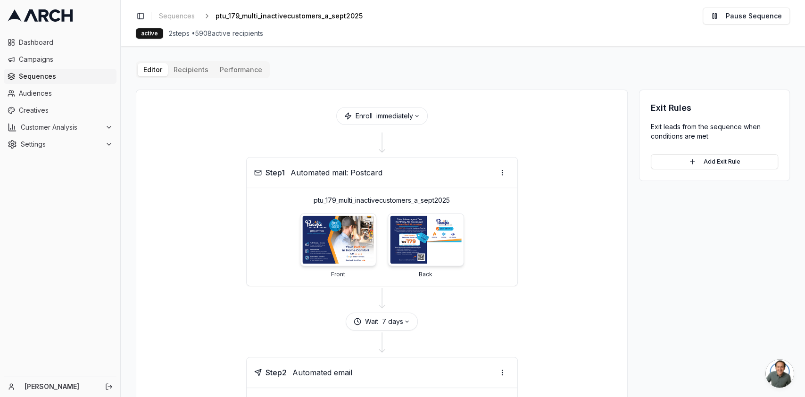
scroll to position [116, 0]
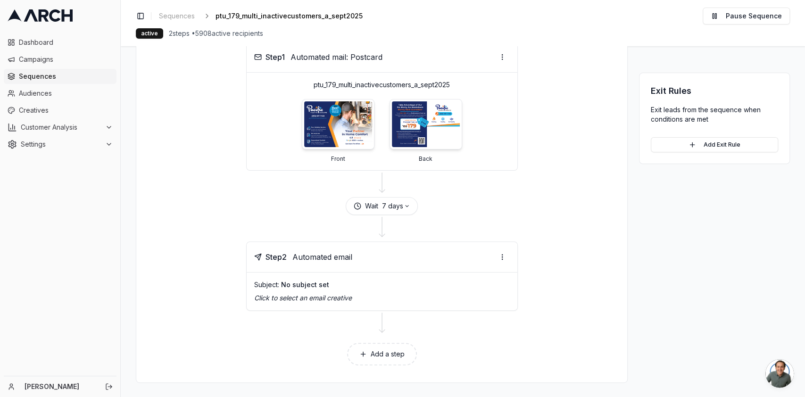
click at [336, 293] on p "Click to select an email creative" at bounding box center [382, 297] width 256 height 9
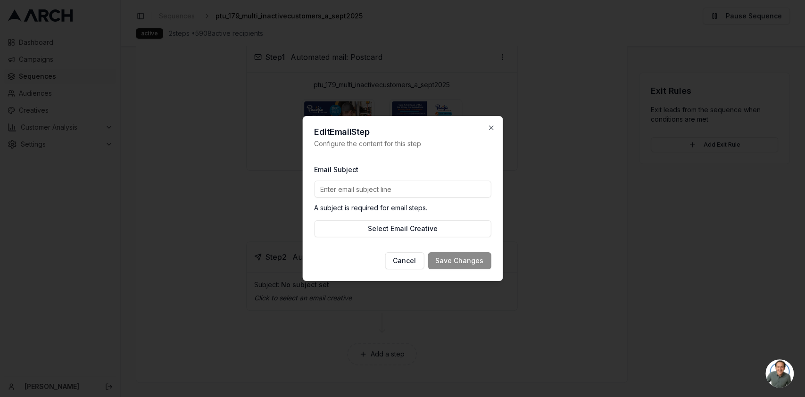
click at [408, 193] on input "Email Subject" at bounding box center [402, 189] width 177 height 17
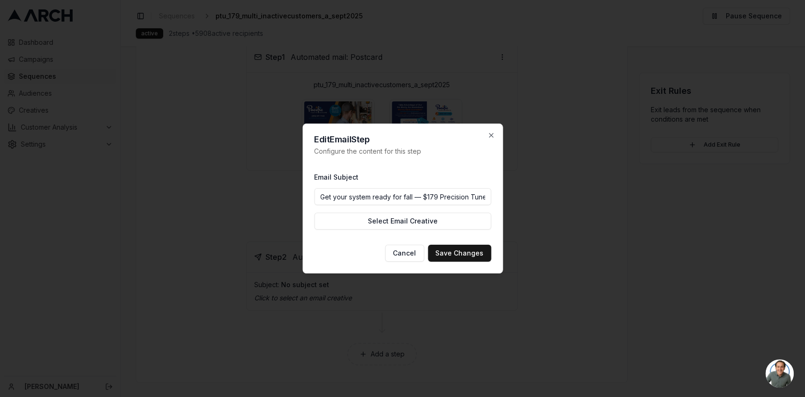
scroll to position [0, 12]
type input "Get your system ready for fall — $179 Precision Tune-Up"
click at [445, 254] on button "Save Changes" at bounding box center [459, 253] width 63 height 17
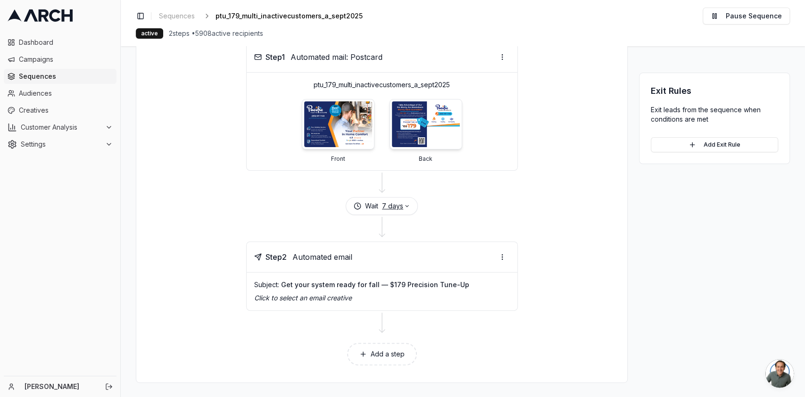
click at [391, 206] on button "7 days" at bounding box center [396, 205] width 28 height 9
click at [456, 202] on div "Wait 7 days" at bounding box center [382, 206] width 468 height 18
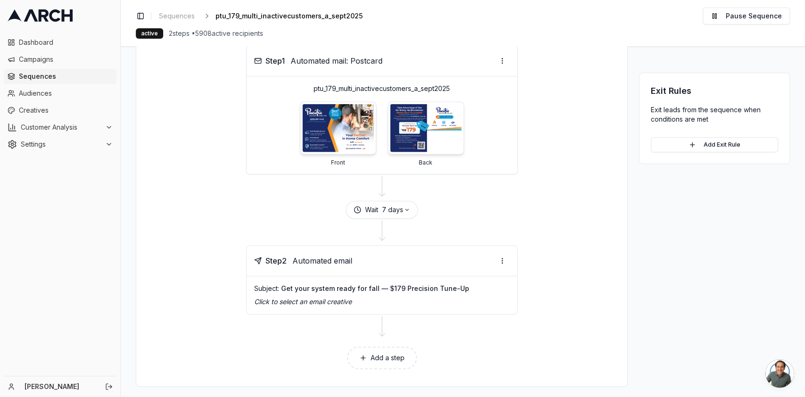
scroll to position [116, 0]
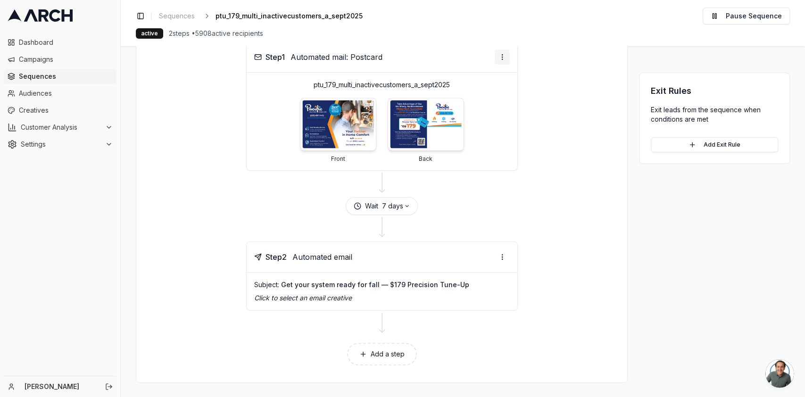
click at [505, 59] on html "Dashboard Campaigns Sequences Audiences Creatives Customer Analysis Settings [P…" at bounding box center [402, 198] width 805 height 397
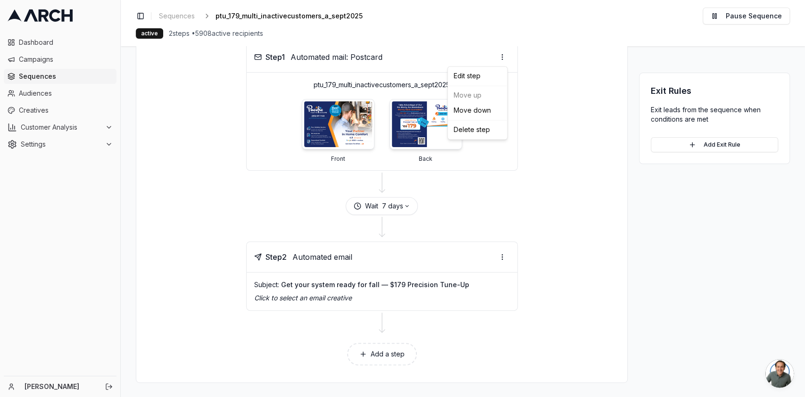
click at [544, 76] on html "Dashboard Campaigns Sequences Audiences Creatives Customer Analysis Settings Ka…" at bounding box center [402, 198] width 805 height 397
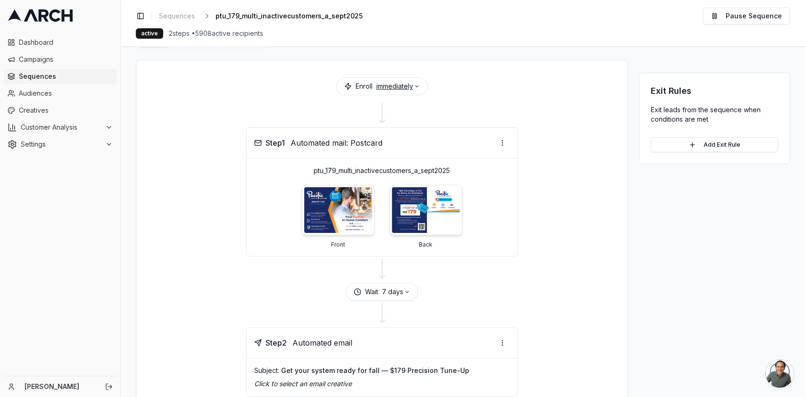
scroll to position [0, 0]
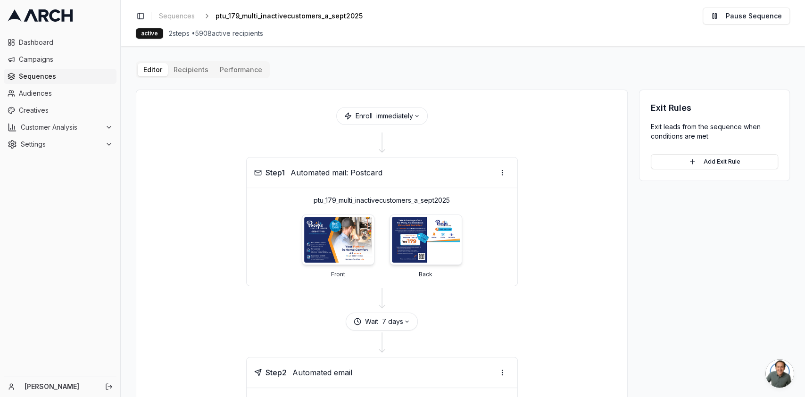
click at [228, 70] on button "Performance" at bounding box center [241, 69] width 54 height 13
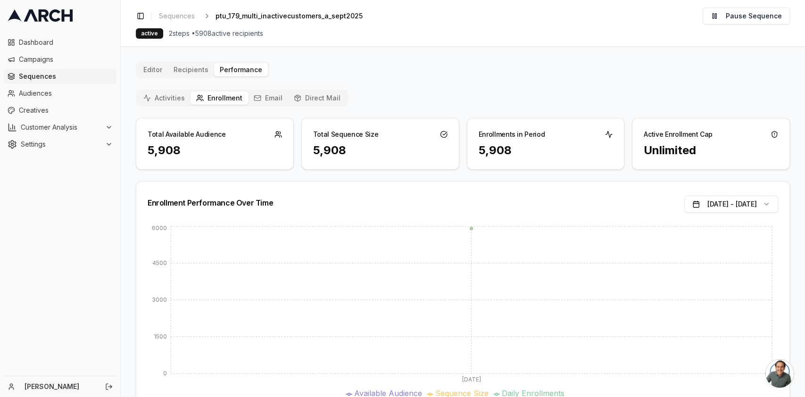
click at [305, 100] on button "Direct Mail" at bounding box center [317, 97] width 58 height 13
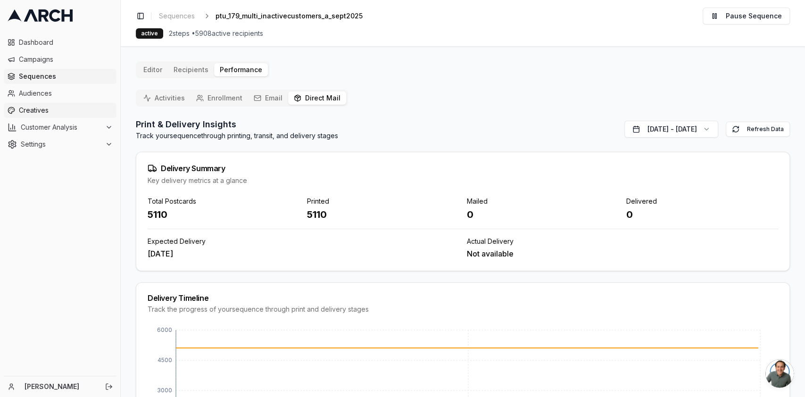
click at [53, 103] on link "Creatives" at bounding box center [60, 110] width 113 height 15
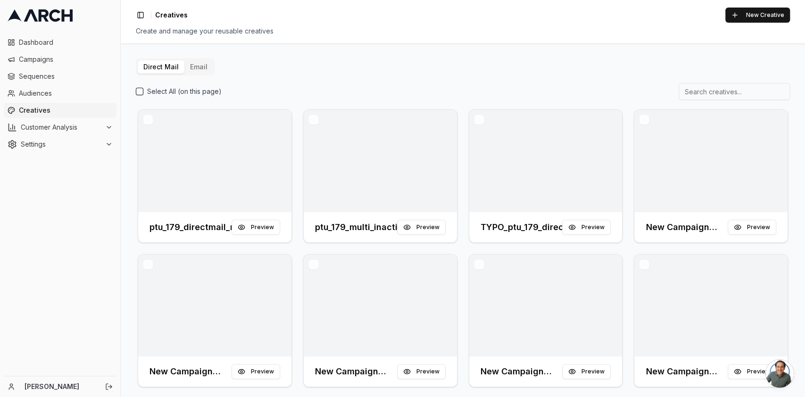
scroll to position [1615, 0]
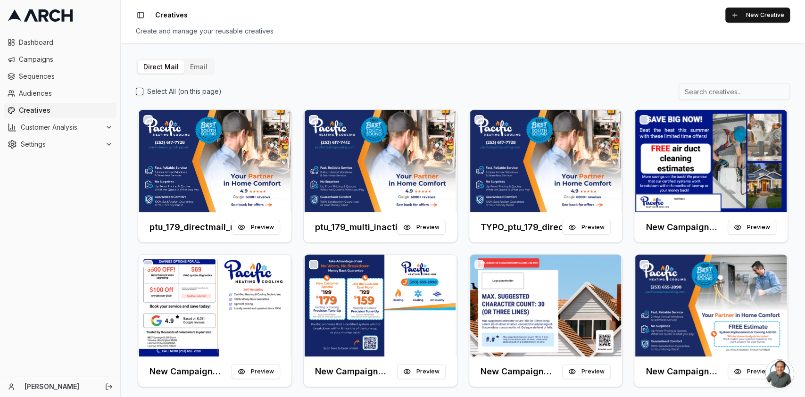
click at [200, 66] on button "Email" at bounding box center [198, 66] width 29 height 13
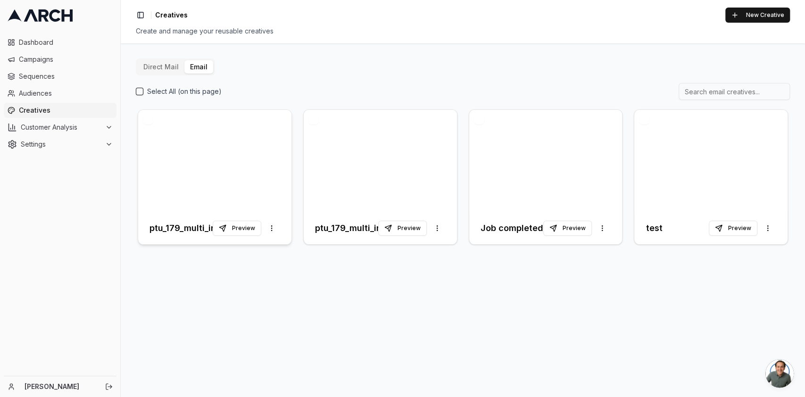
click at [250, 171] on div at bounding box center [214, 161] width 153 height 102
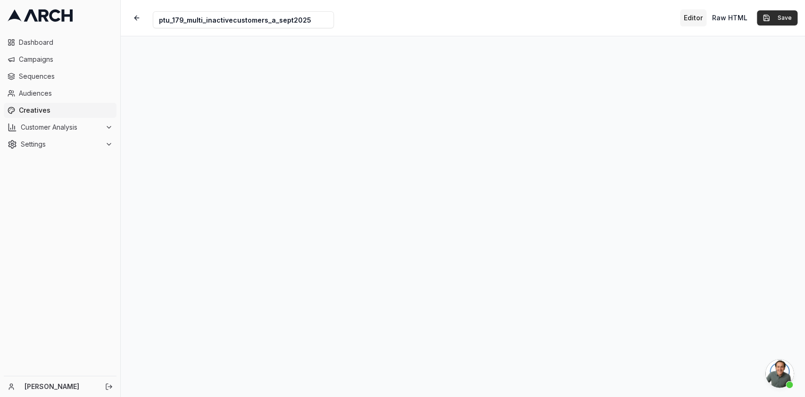
click at [777, 17] on button "Save" at bounding box center [777, 17] width 41 height 15
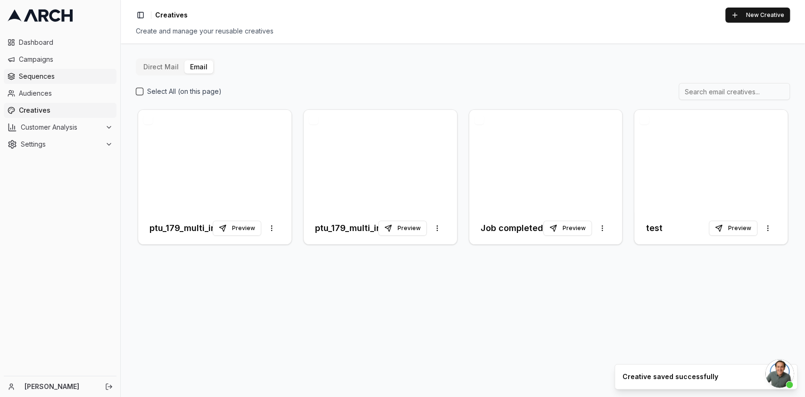
click at [42, 78] on span "Sequences" at bounding box center [66, 76] width 94 height 9
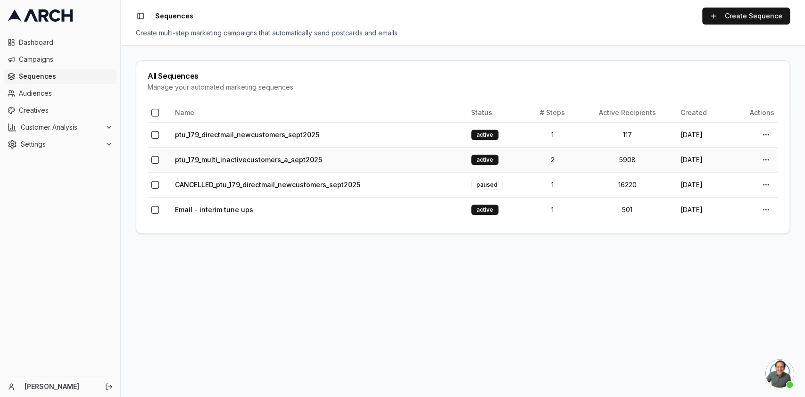
scroll to position [1615, 0]
click at [298, 157] on link "ptu_179_multi_inactivecustomers_a_sept2025" at bounding box center [248, 160] width 147 height 8
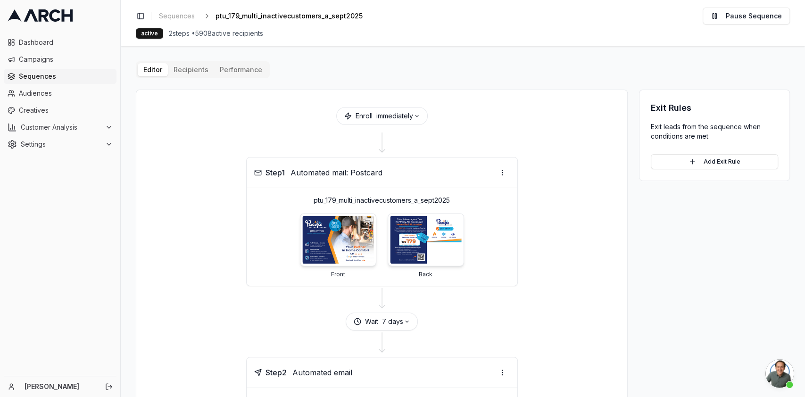
scroll to position [116, 0]
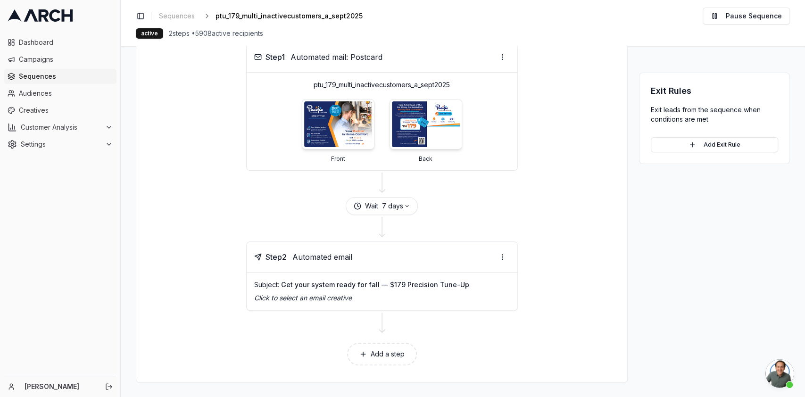
click at [403, 297] on p "Click to select an email creative" at bounding box center [382, 297] width 256 height 9
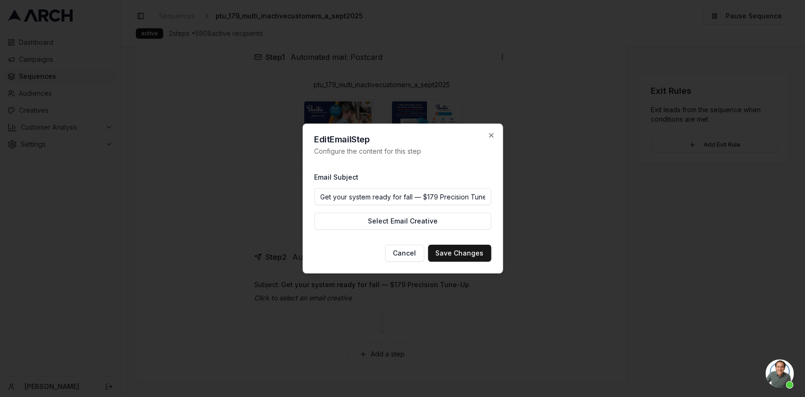
click at [434, 194] on input "Get your system ready for fall — $179 Precision Tune-Up" at bounding box center [402, 196] width 177 height 17
click at [423, 196] on input "Get your system ready for fall — $179 Precision Tune-Up" at bounding box center [402, 196] width 177 height 17
drag, startPoint x: 444, startPoint y: 198, endPoint x: 494, endPoint y: 197, distance: 49.5
click at [494, 197] on div "Edit Email Step Configure the content for this step Email Subject Get your syst…" at bounding box center [402, 199] width 200 height 150
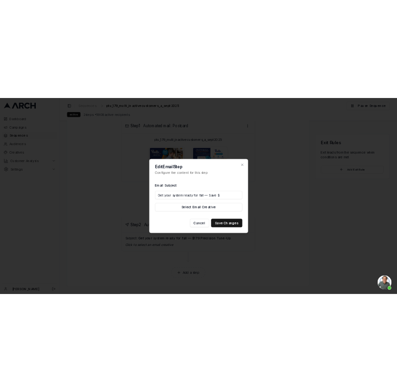
scroll to position [0, 0]
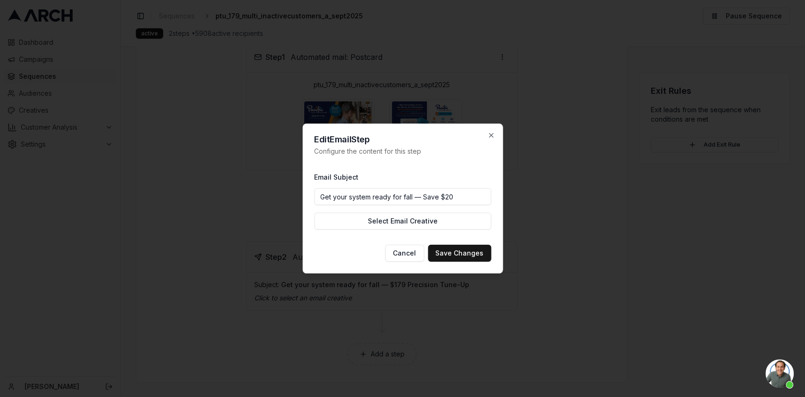
click at [451, 192] on input "Get your system ready for fall — Save $20" at bounding box center [402, 196] width 177 height 17
type input "Get your system ready for fall — Save $20"
click at [447, 251] on button "Save Changes" at bounding box center [459, 253] width 63 height 17
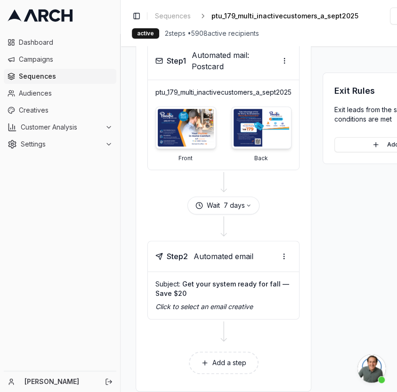
scroll to position [1772, 0]
click at [363, 363] on span "Open chat" at bounding box center [372, 369] width 28 height 28
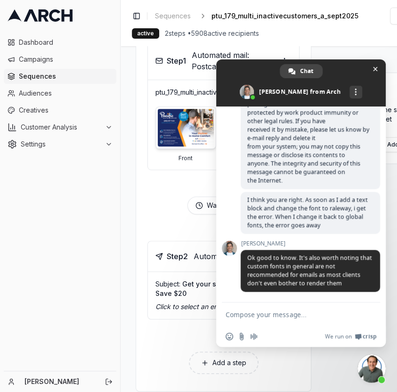
scroll to position [1837, 0]
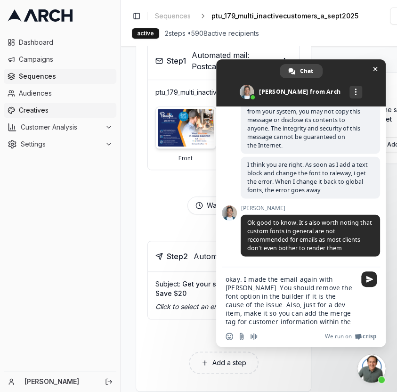
type textarea "okay. I made the email again with Arial. You should remove the font option in t…"
click at [50, 112] on span "Creatives" at bounding box center [66, 110] width 94 height 9
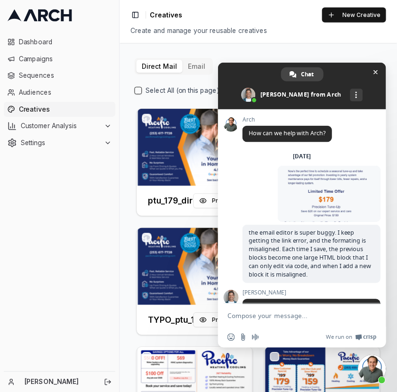
scroll to position [1837, 0]
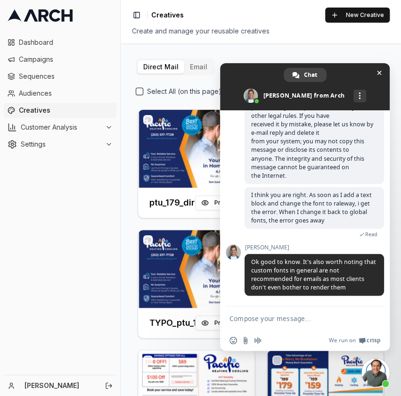
click at [196, 64] on button "Email" at bounding box center [198, 66] width 29 height 13
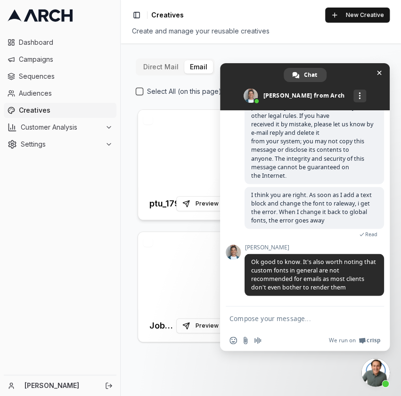
click at [187, 145] on div at bounding box center [196, 149] width 117 height 78
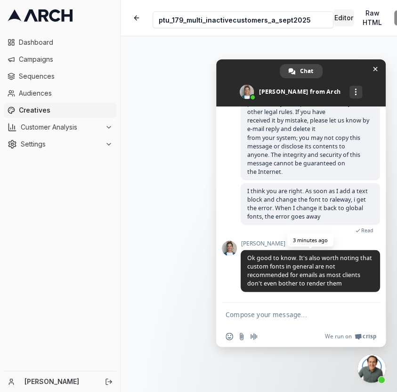
scroll to position [1847, 0]
click at [291, 309] on form at bounding box center [291, 315] width 130 height 25
click at [291, 316] on textarea "Compose your message..." at bounding box center [291, 315] width 130 height 8
type textarea "o"
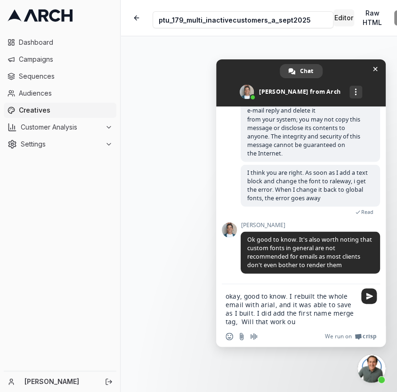
type textarea "okay, good to know. I rebuilt the whole email with arial, and it was able to sa…"
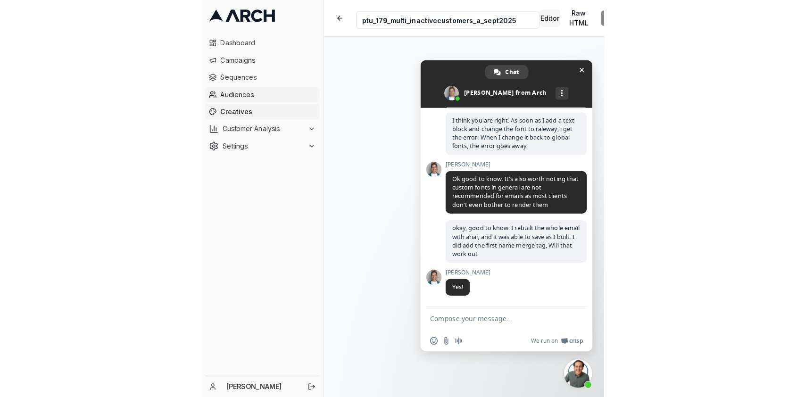
scroll to position [1921, 0]
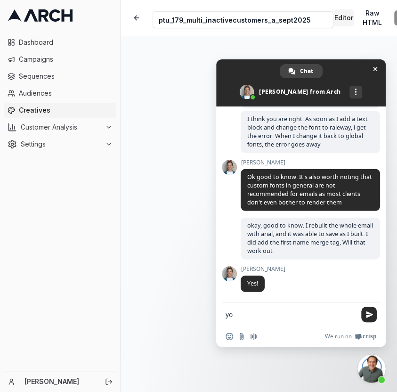
type textarea "y"
click at [372, 71] on span "Close chat" at bounding box center [376, 69] width 10 height 10
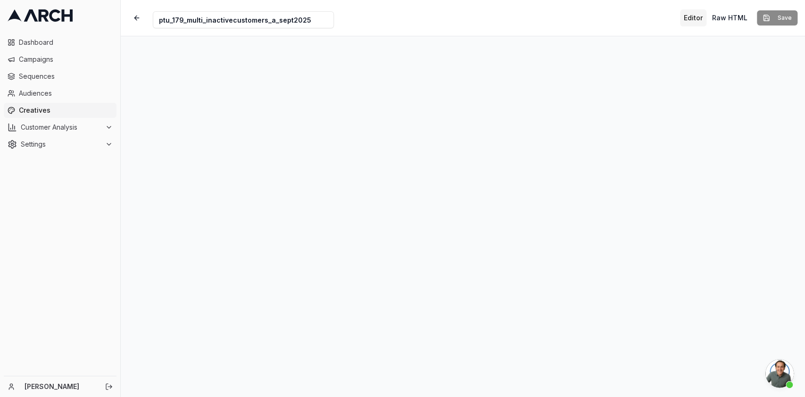
scroll to position [1749, 0]
click at [401, 21] on div "Editor Raw HTML Save" at bounding box center [738, 17] width 117 height 17
click at [135, 17] on button "button" at bounding box center [136, 17] width 17 height 17
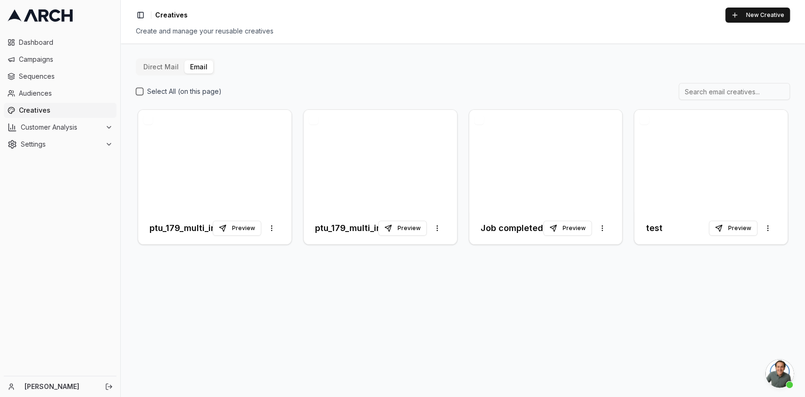
scroll to position [1758, 0]
click at [401, 374] on span "Open chat" at bounding box center [779, 373] width 28 height 28
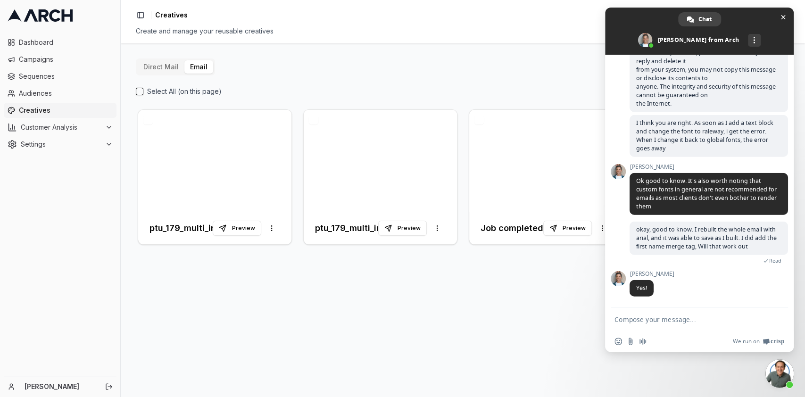
click at [401, 337] on div "Direct Mail Email Select All (on this page) ptu_179_multi_inactivecustomers_a_s…" at bounding box center [463, 220] width 684 height 354
click at [401, 17] on span "Close chat" at bounding box center [783, 17] width 5 height 5
